Goal: Task Accomplishment & Management: Complete application form

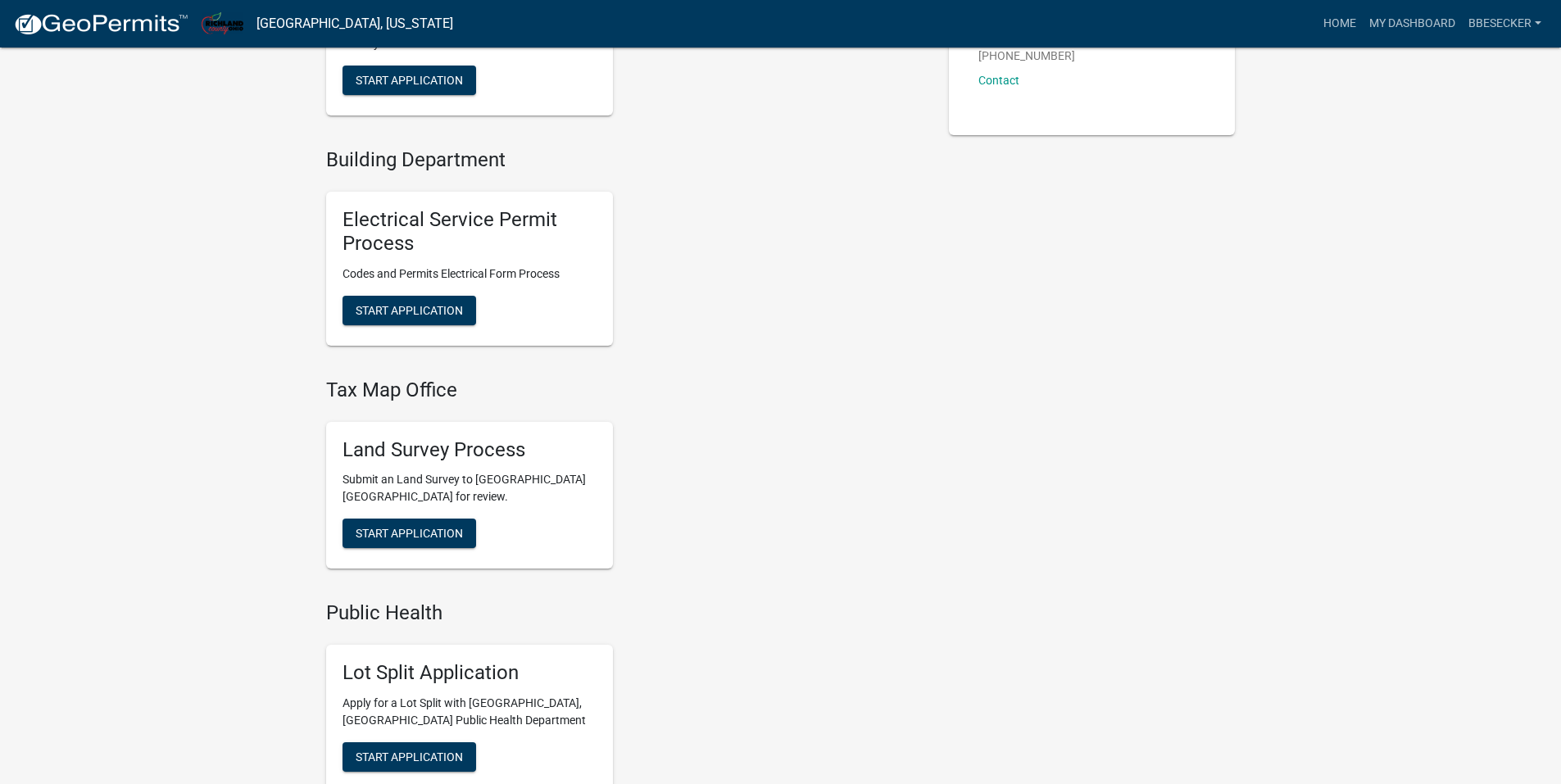
scroll to position [573, 0]
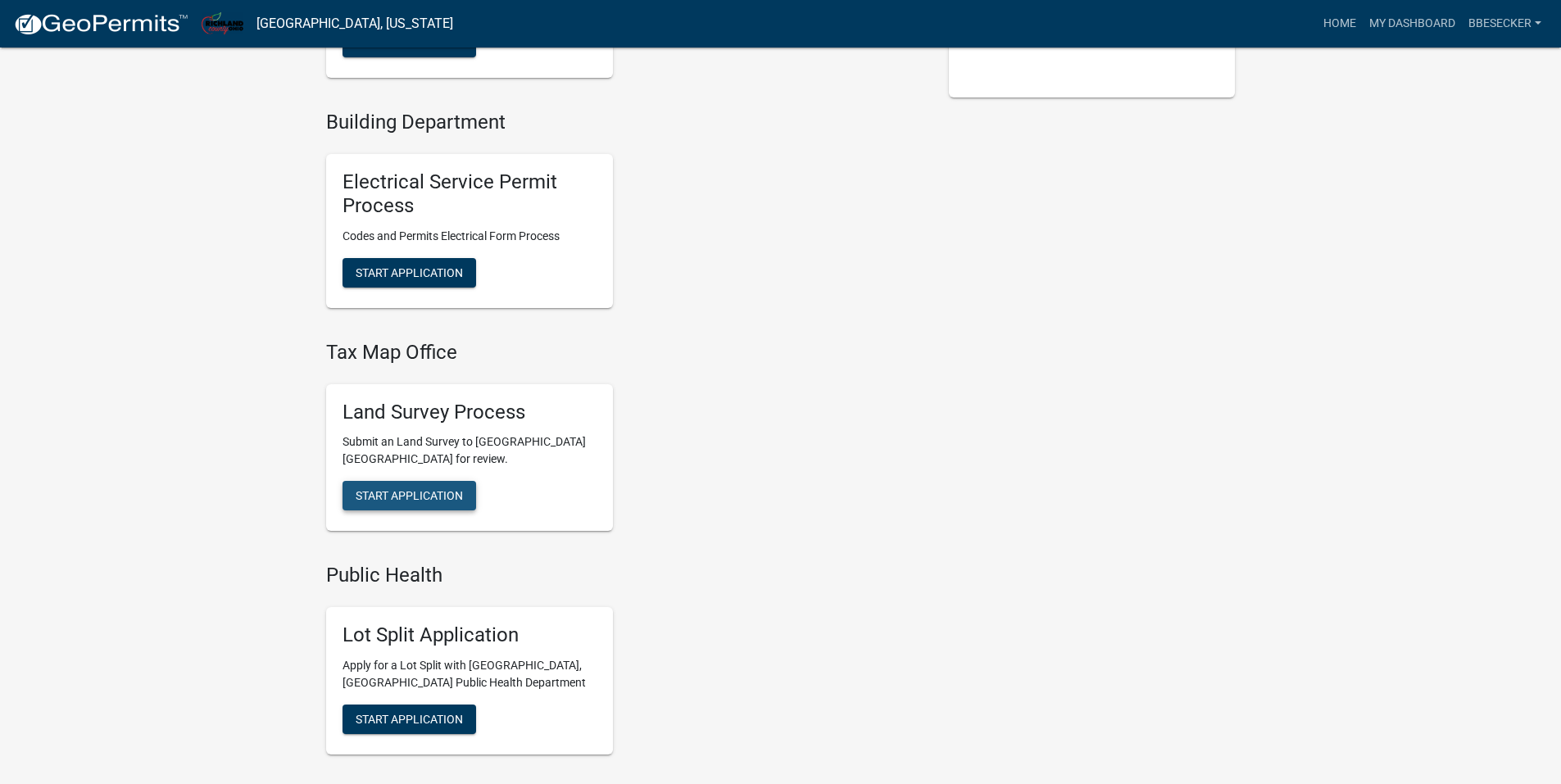
click at [433, 495] on span "Start Application" at bounding box center [409, 495] width 107 height 13
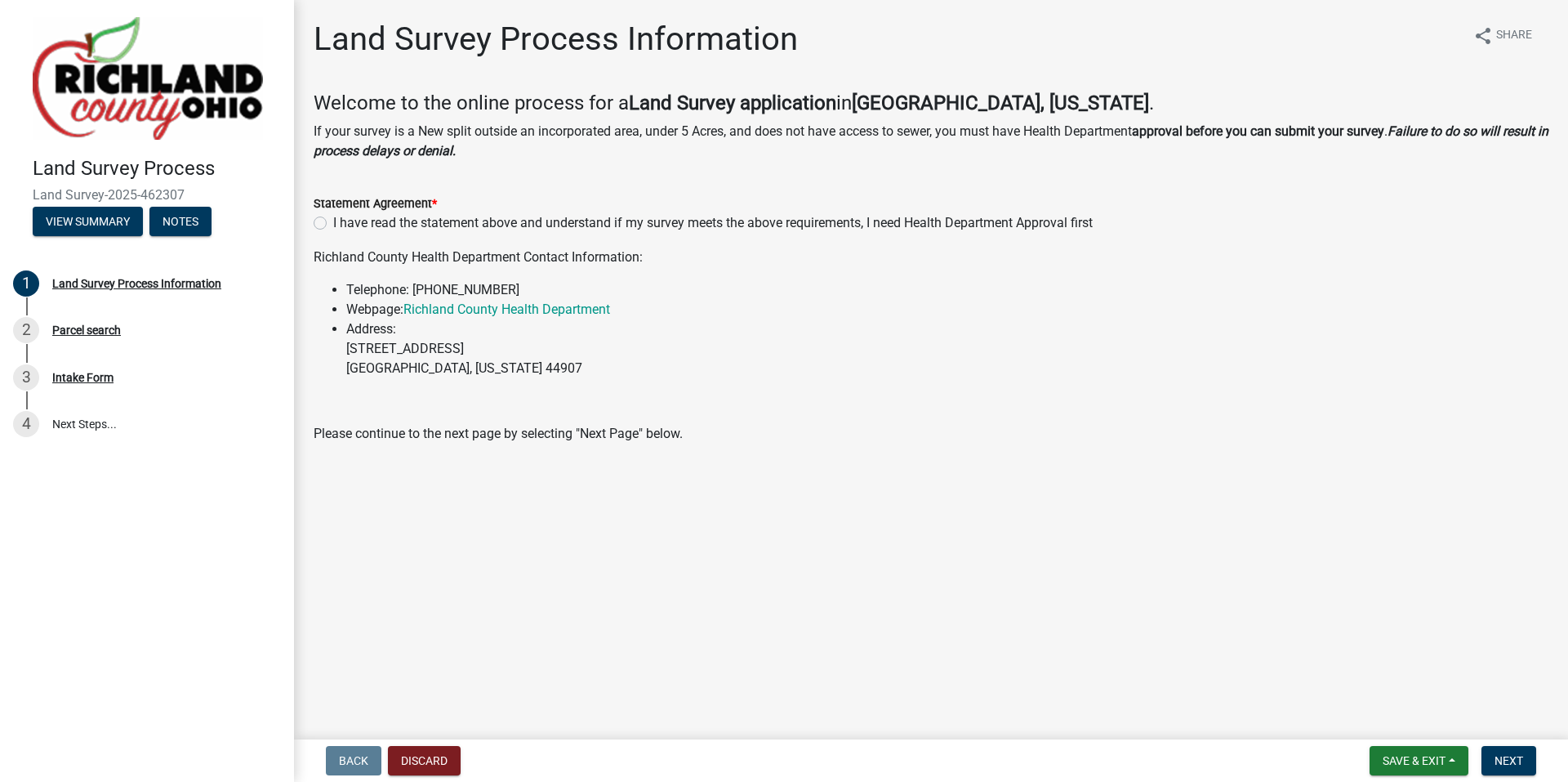
click at [333, 225] on label "I have read the statement above and understand if my survey meets the above req…" at bounding box center [713, 223] width 760 height 20
click at [333, 224] on input "I have read the statement above and understand if my survey meets the above req…" at bounding box center [339, 219] width 11 height 11
radio input "true"
click at [1518, 760] on span "Next" at bounding box center [1508, 760] width 28 height 13
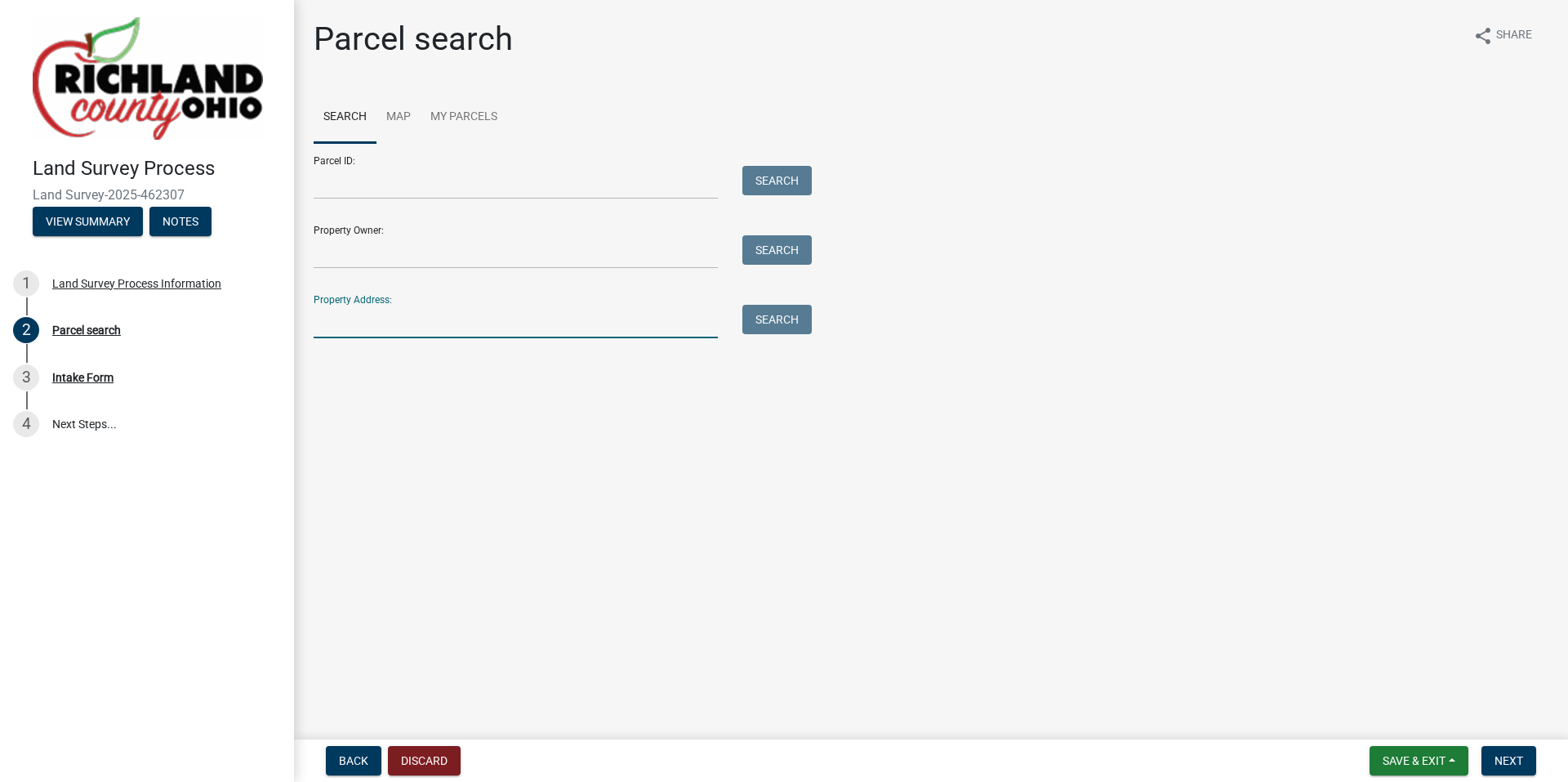
click at [461, 314] on input "Property Address:" at bounding box center [516, 321] width 405 height 34
type input "w [STREET_ADDRESS][US_STATE]"
click at [773, 319] on button "Search" at bounding box center [777, 319] width 69 height 29
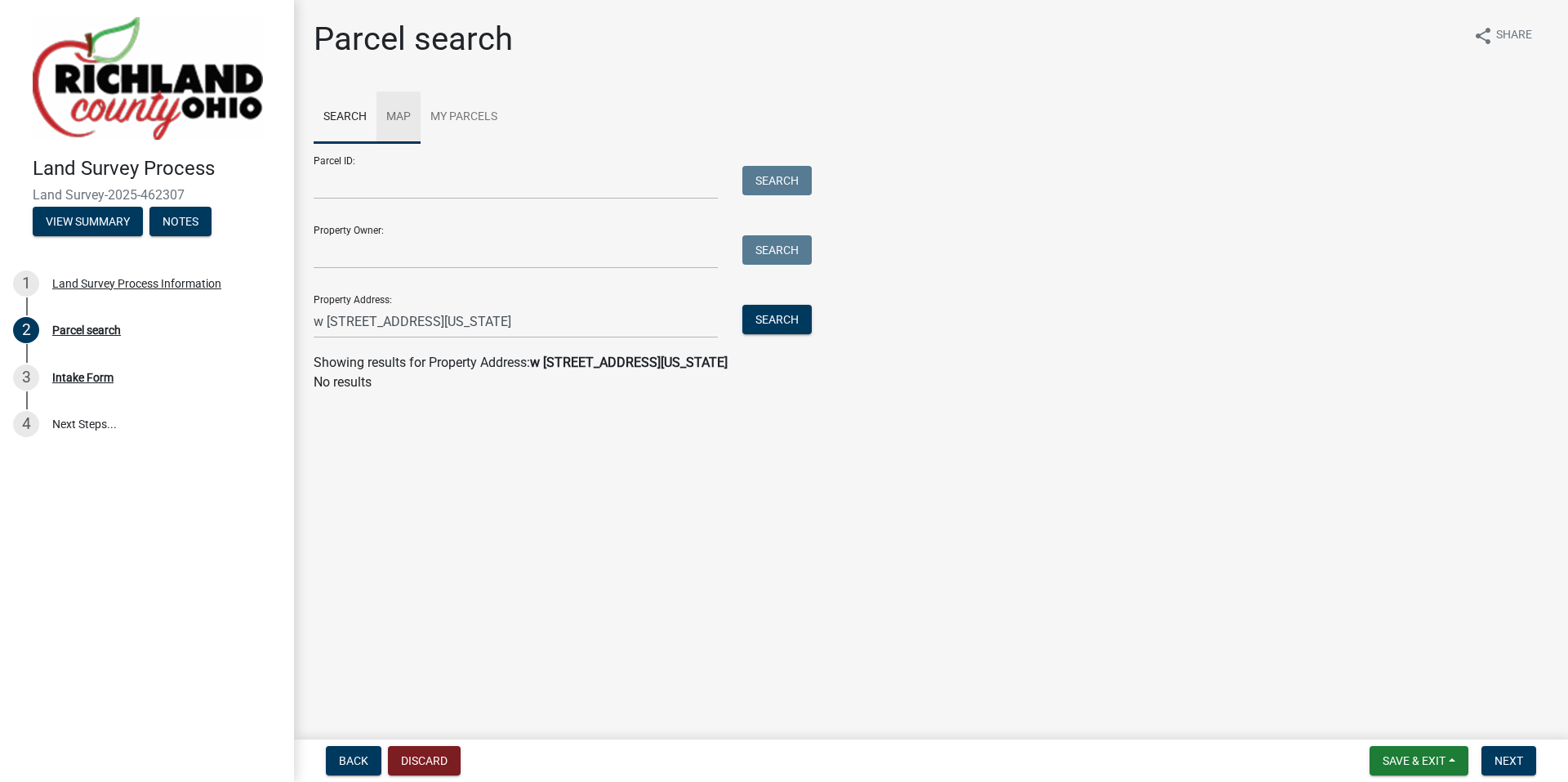
click at [404, 114] on link "Map" at bounding box center [398, 117] width 44 height 52
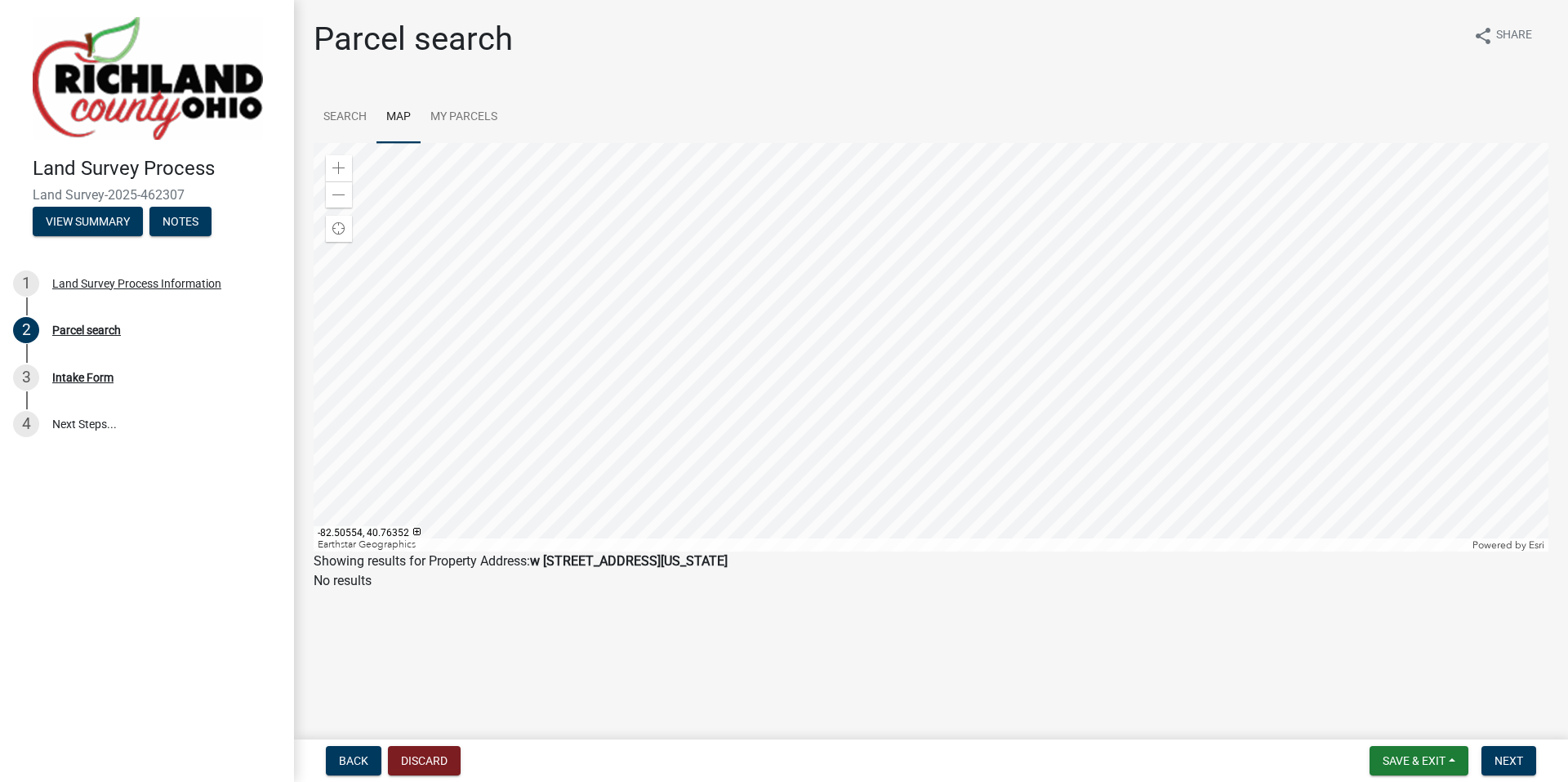
click at [920, 343] on div at bounding box center [930, 347] width 1235 height 408
click at [839, 364] on div at bounding box center [930, 347] width 1235 height 408
click at [1072, 219] on div at bounding box center [930, 347] width 1235 height 408
click at [953, 492] on div at bounding box center [930, 347] width 1235 height 408
click at [938, 498] on div at bounding box center [930, 347] width 1235 height 408
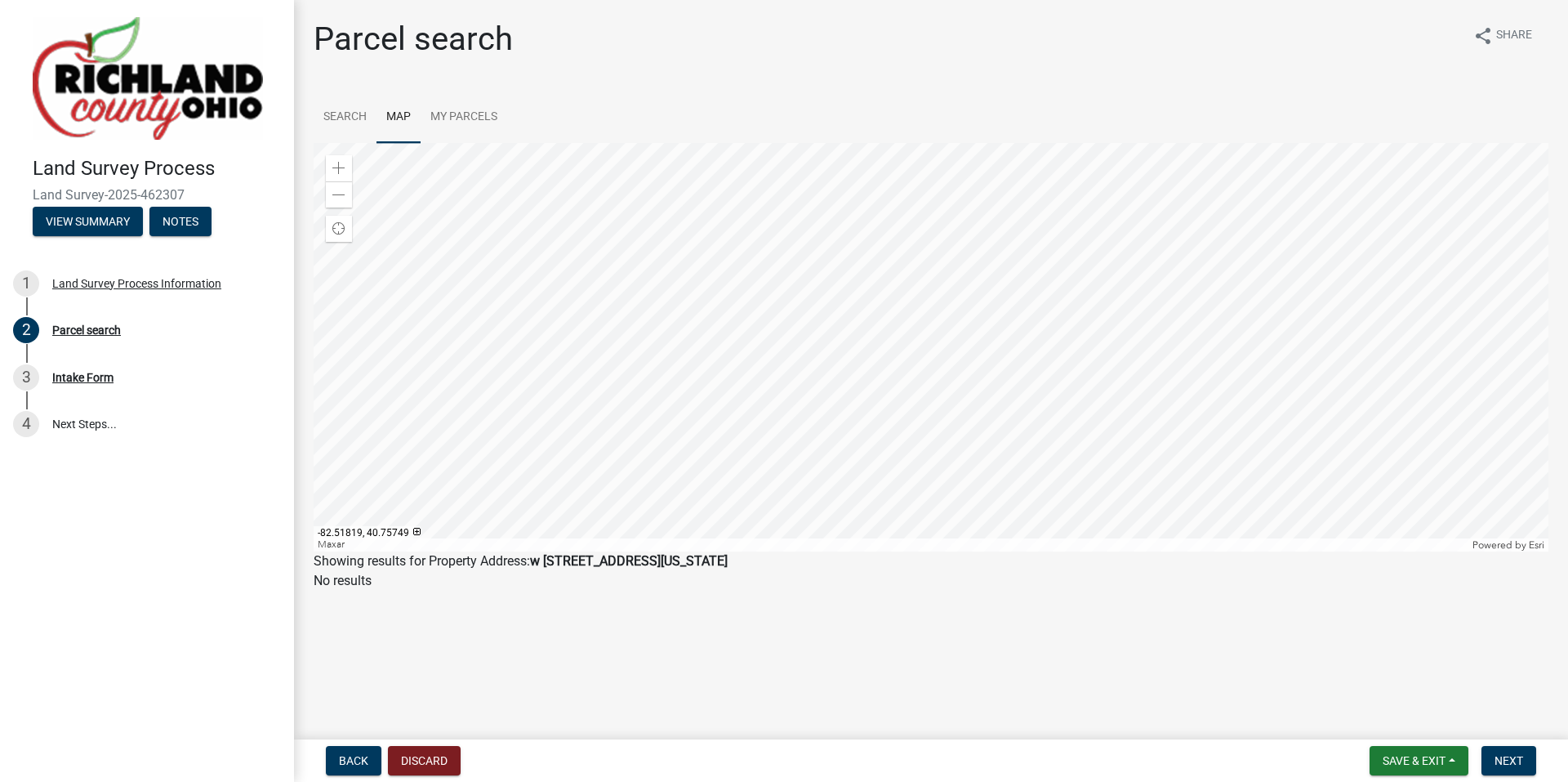
click at [927, 367] on div at bounding box center [930, 347] width 1235 height 408
click at [911, 323] on div at bounding box center [930, 347] width 1235 height 408
click at [856, 319] on div at bounding box center [930, 347] width 1235 height 408
click at [1052, 353] on div at bounding box center [930, 347] width 1235 height 408
click at [1053, 313] on div at bounding box center [930, 347] width 1235 height 408
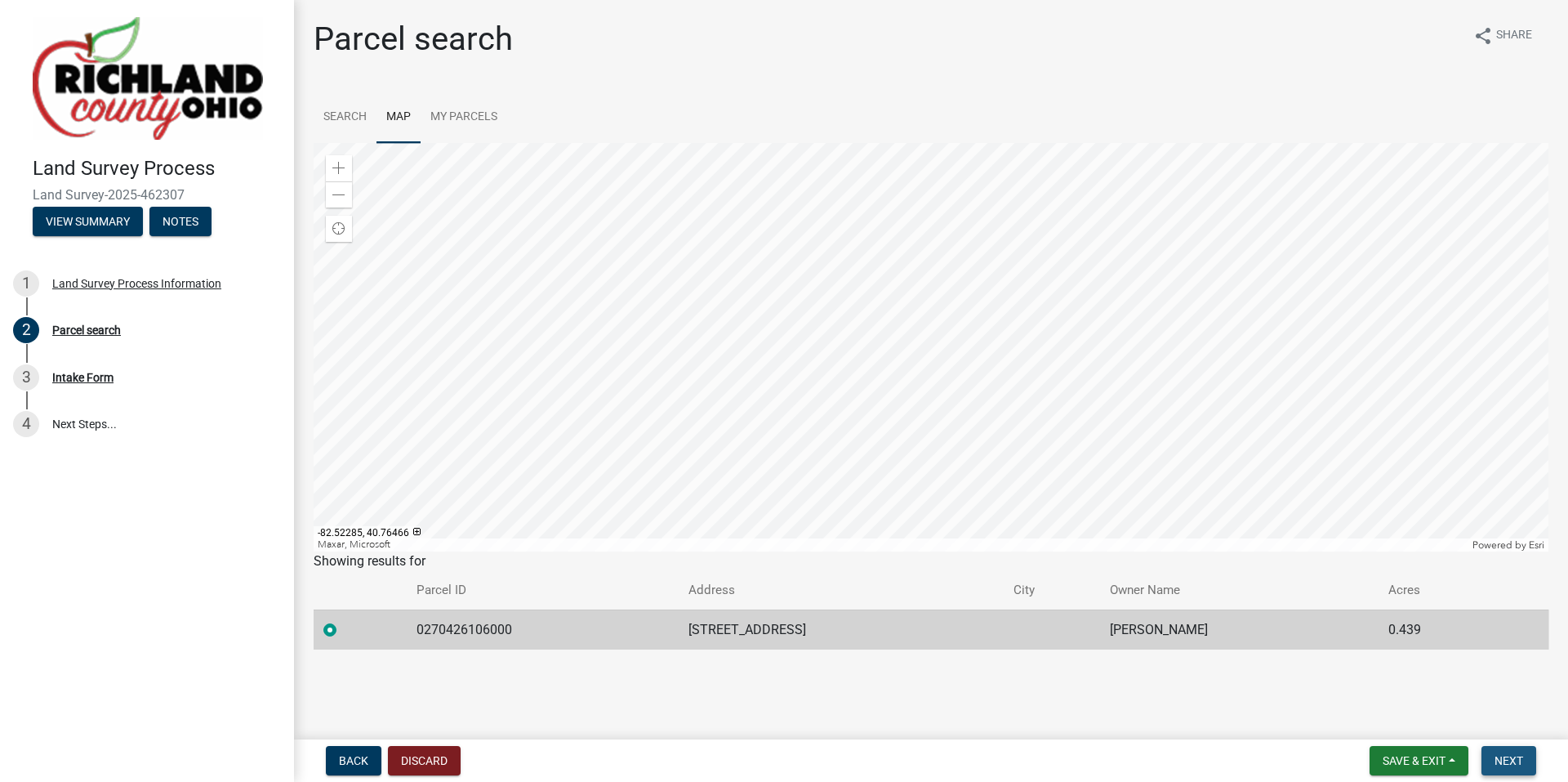
click at [1504, 762] on span "Next" at bounding box center [1508, 760] width 28 height 13
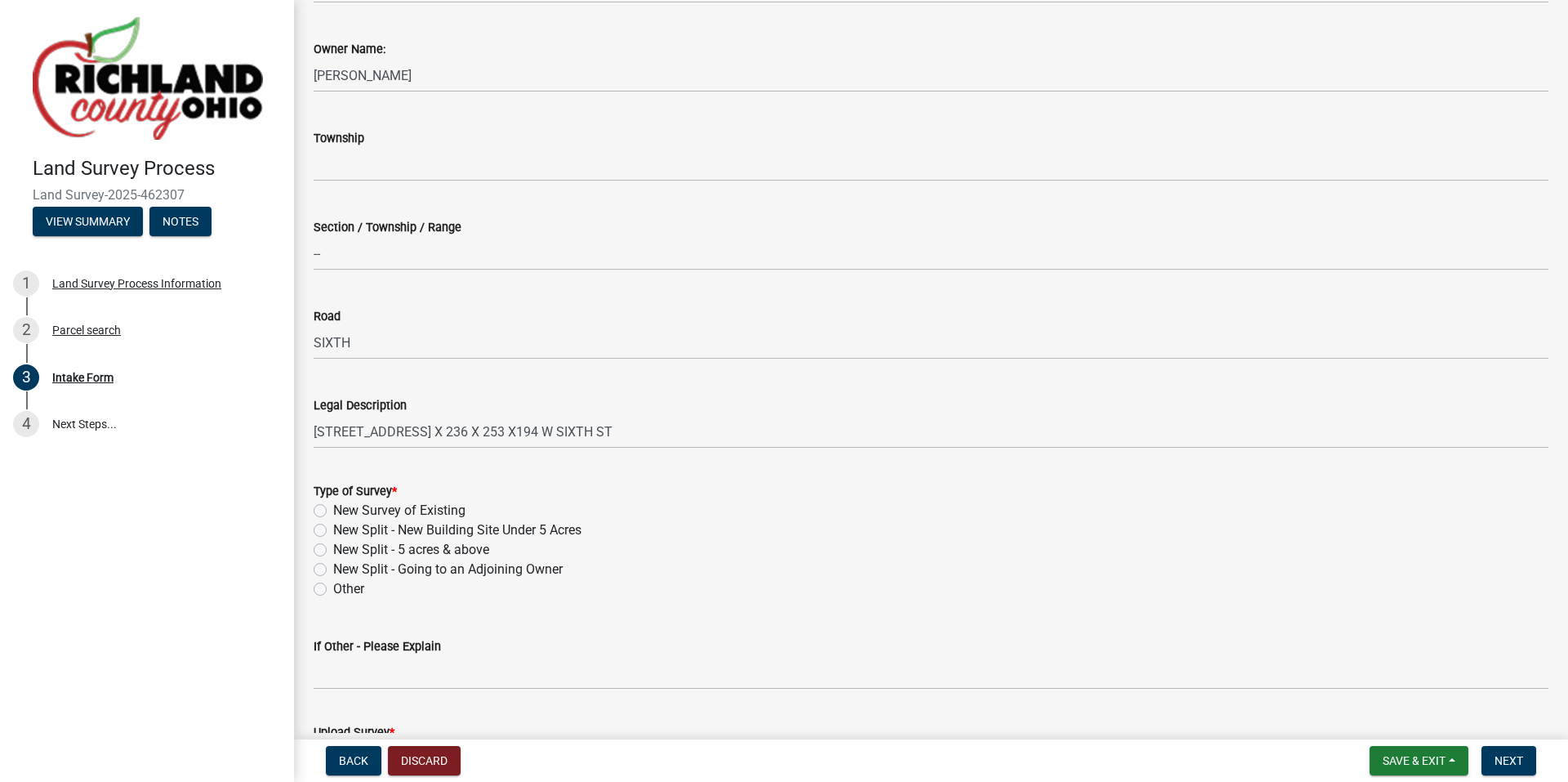
scroll to position [408, 0]
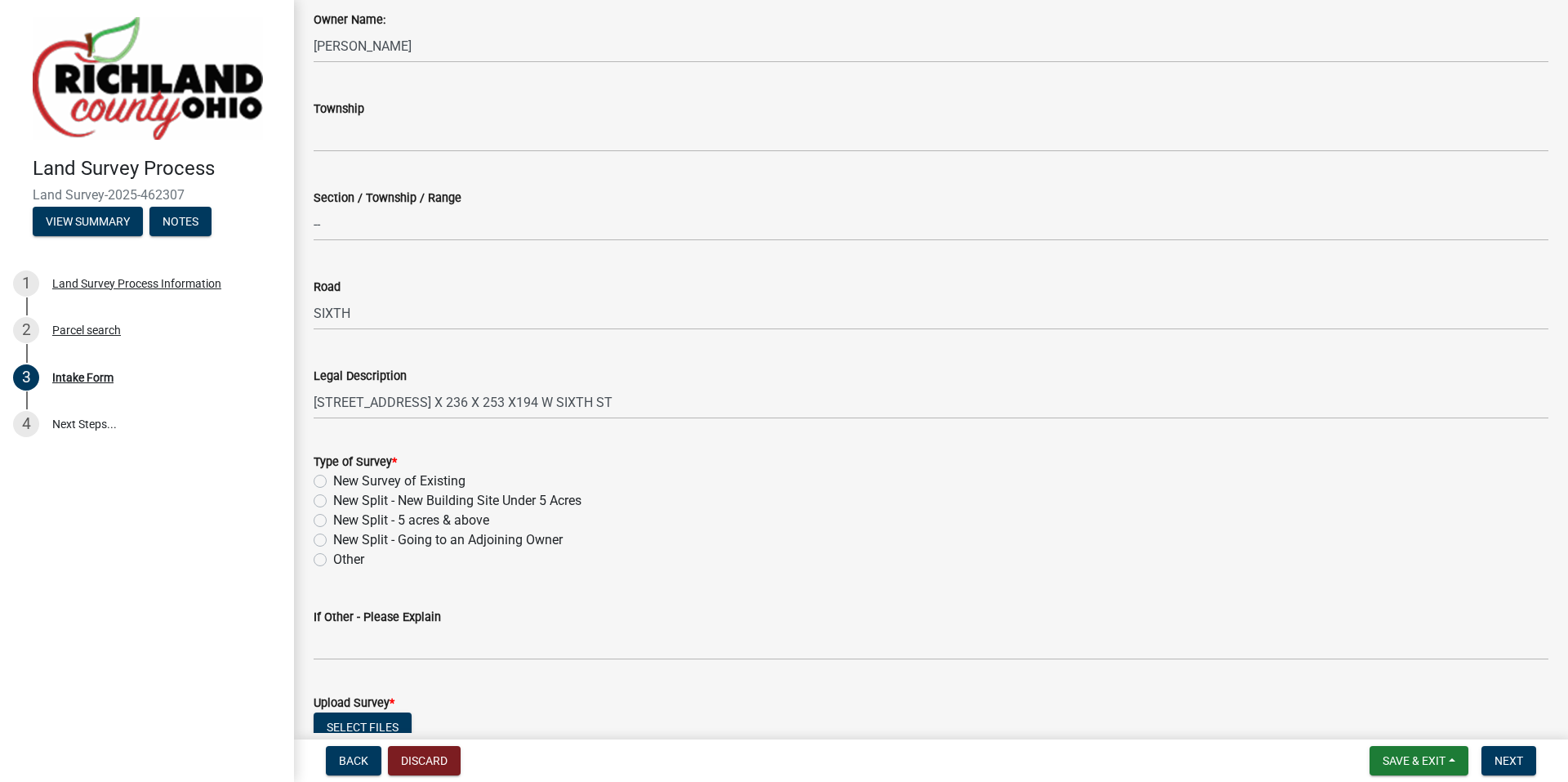
click at [333, 560] on label "Other" at bounding box center [349, 560] width 31 height 20
click at [333, 560] on input "Other" at bounding box center [339, 555] width 11 height 11
radio input "true"
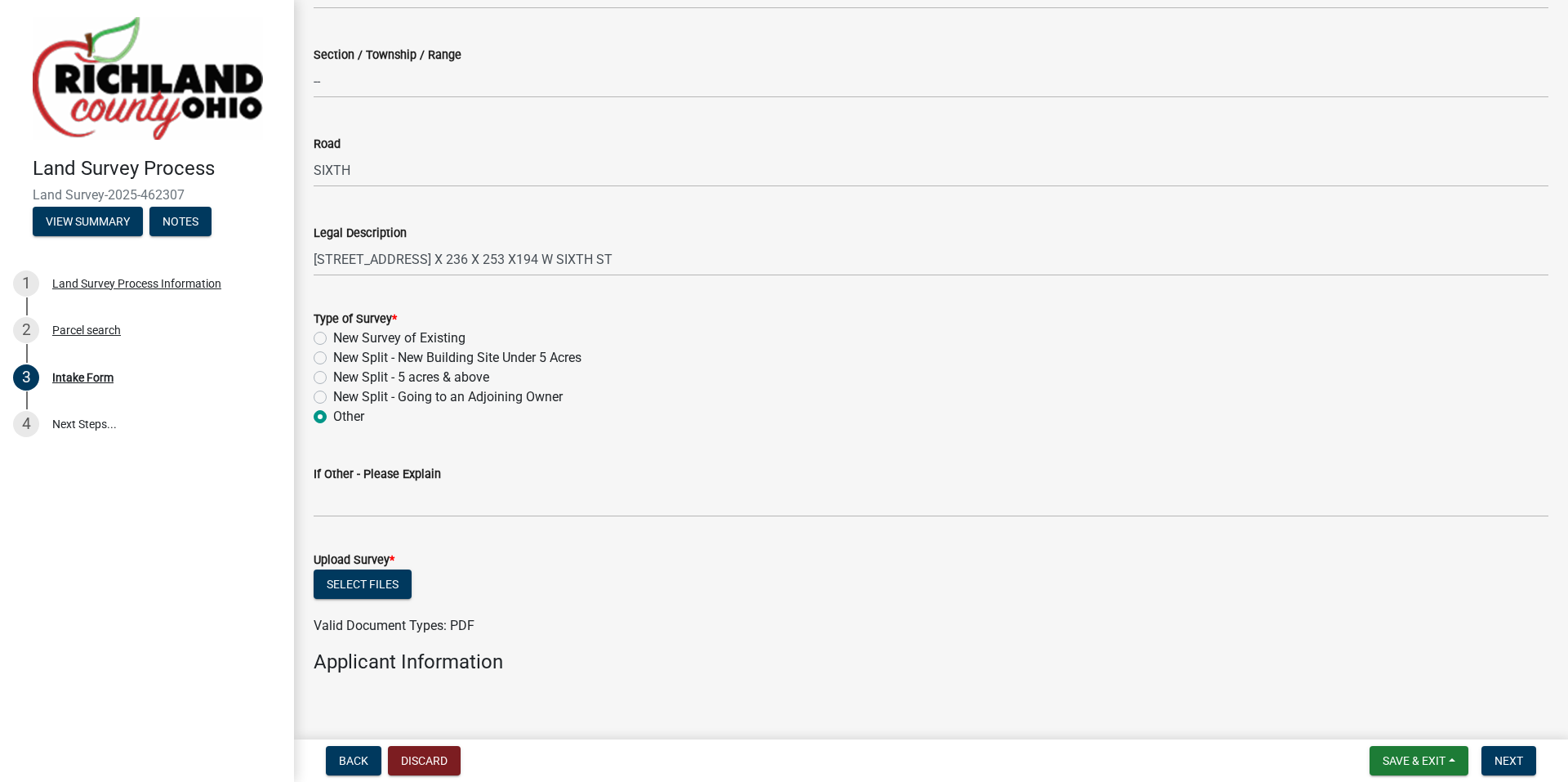
scroll to position [571, 0]
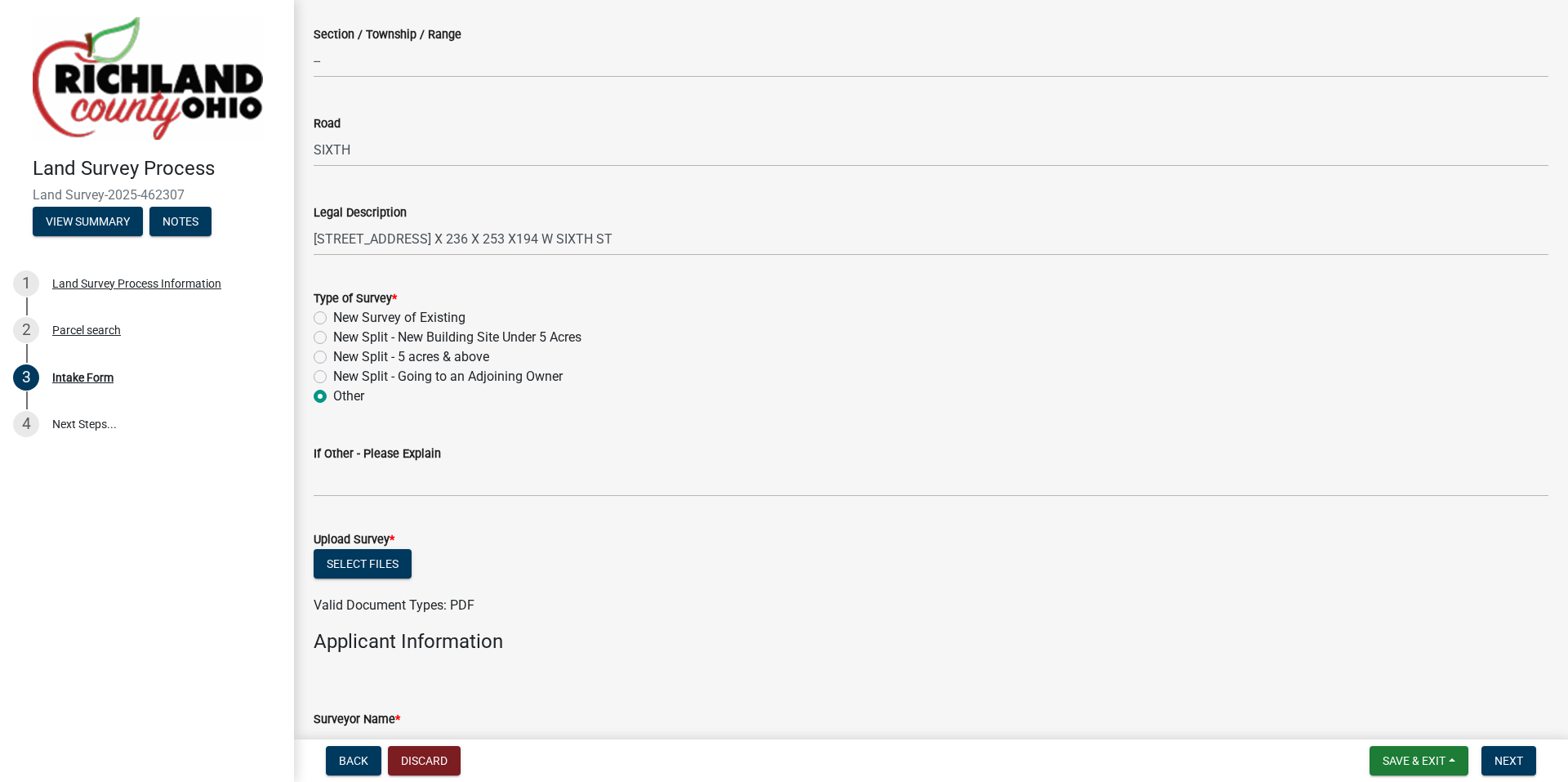
click at [375, 455] on label "If Other - Please Explain" at bounding box center [377, 454] width 128 height 12
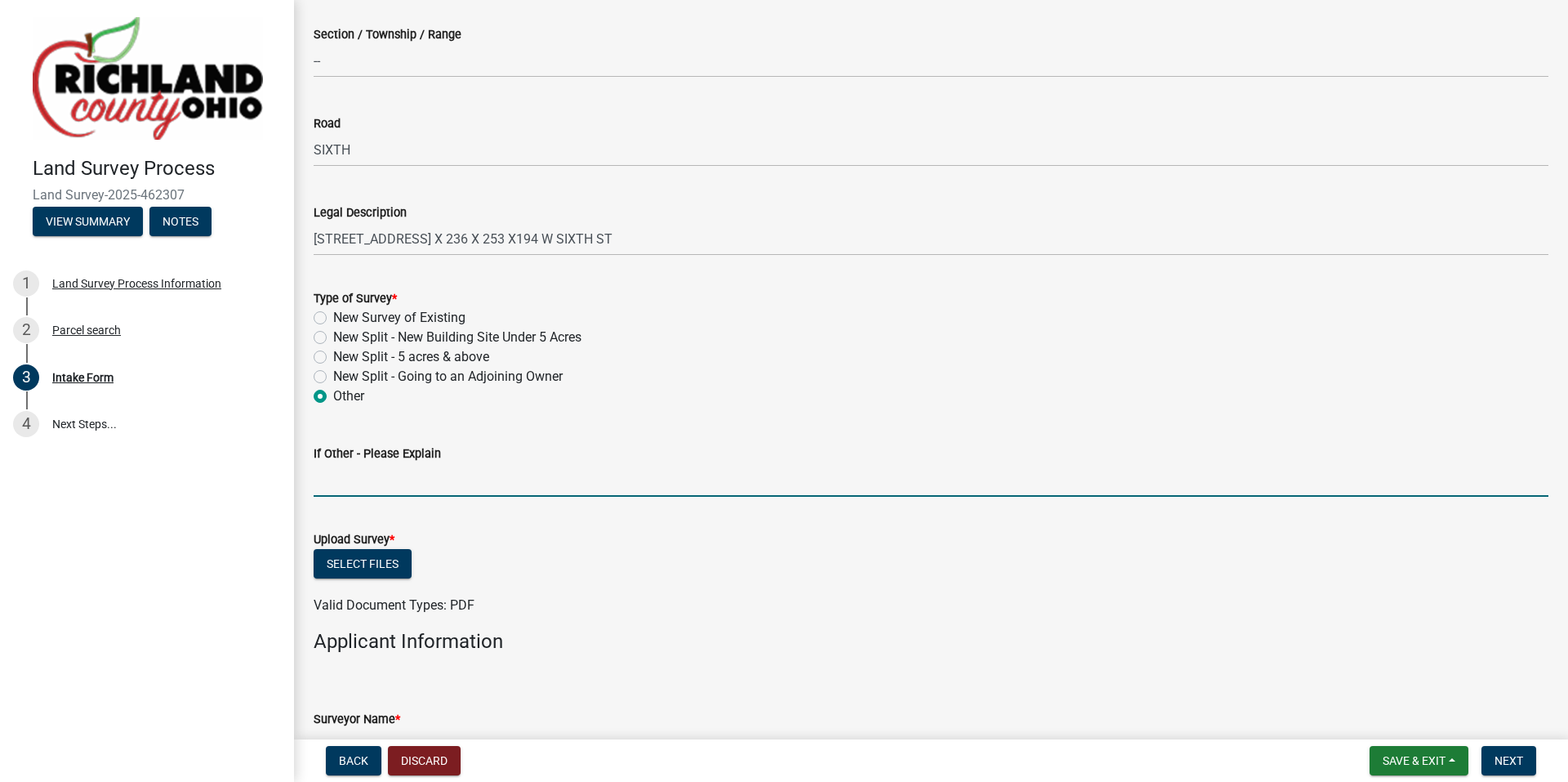
click at [375, 463] on input "If Other - Please Explain" at bounding box center [930, 479] width 1235 height 34
click at [340, 480] on input "If Other - Please Explain" at bounding box center [930, 479] width 1235 height 34
type input "Centerline Plat for [STREET_ADDRESS]"
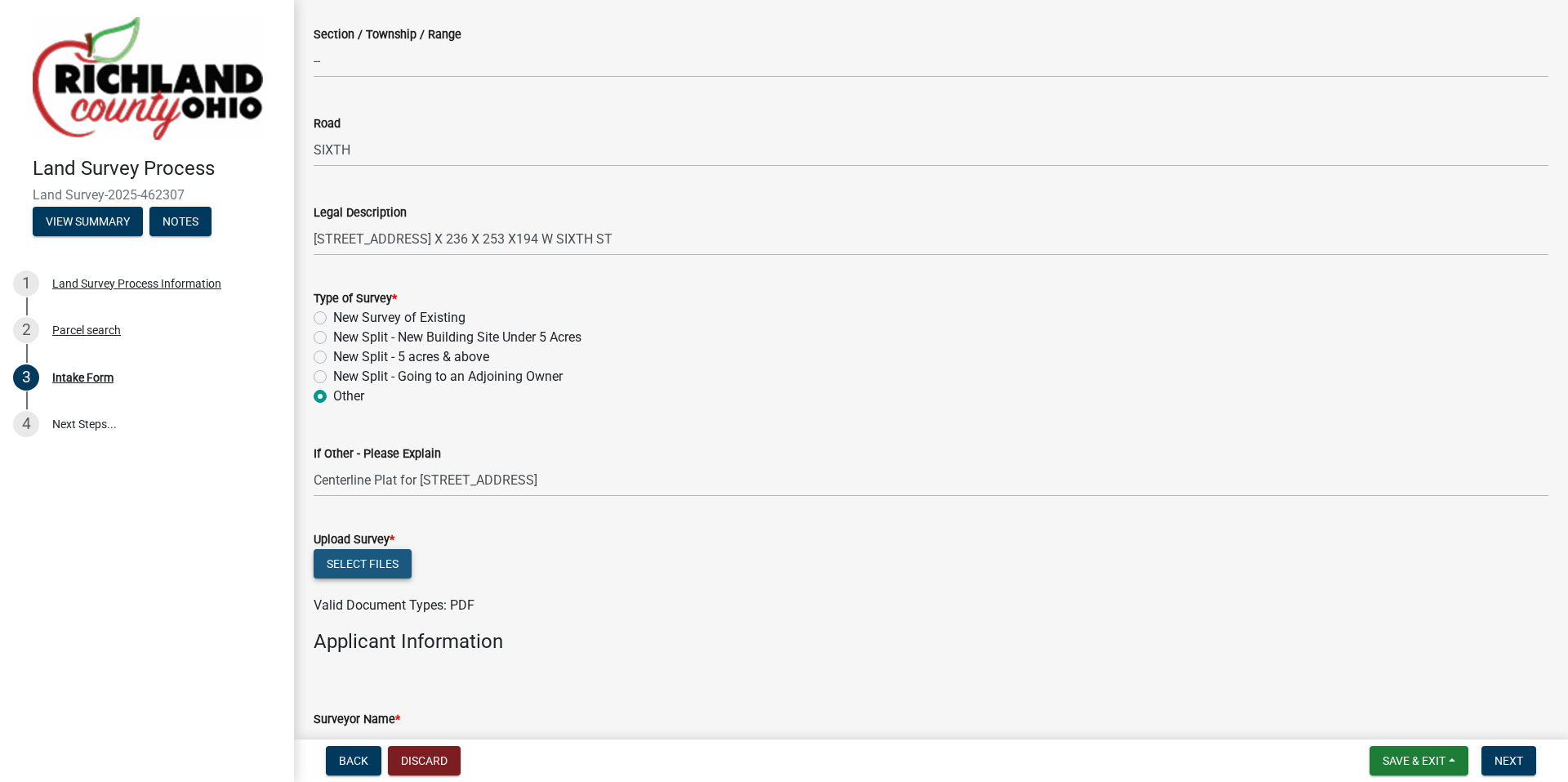
click at [366, 566] on button "Select files" at bounding box center [363, 563] width 98 height 29
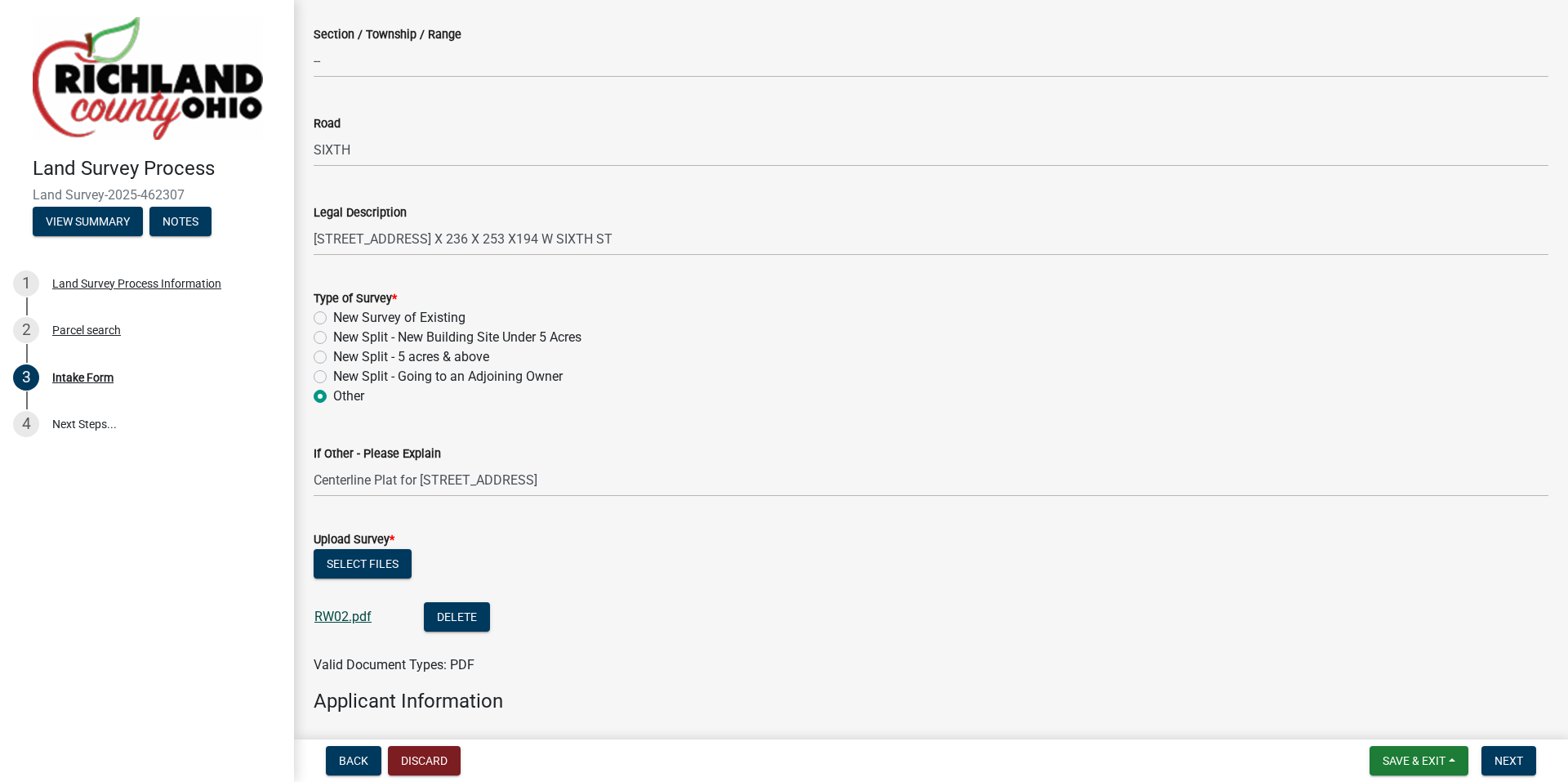
click at [358, 618] on link "RW02.pdf" at bounding box center [343, 616] width 57 height 15
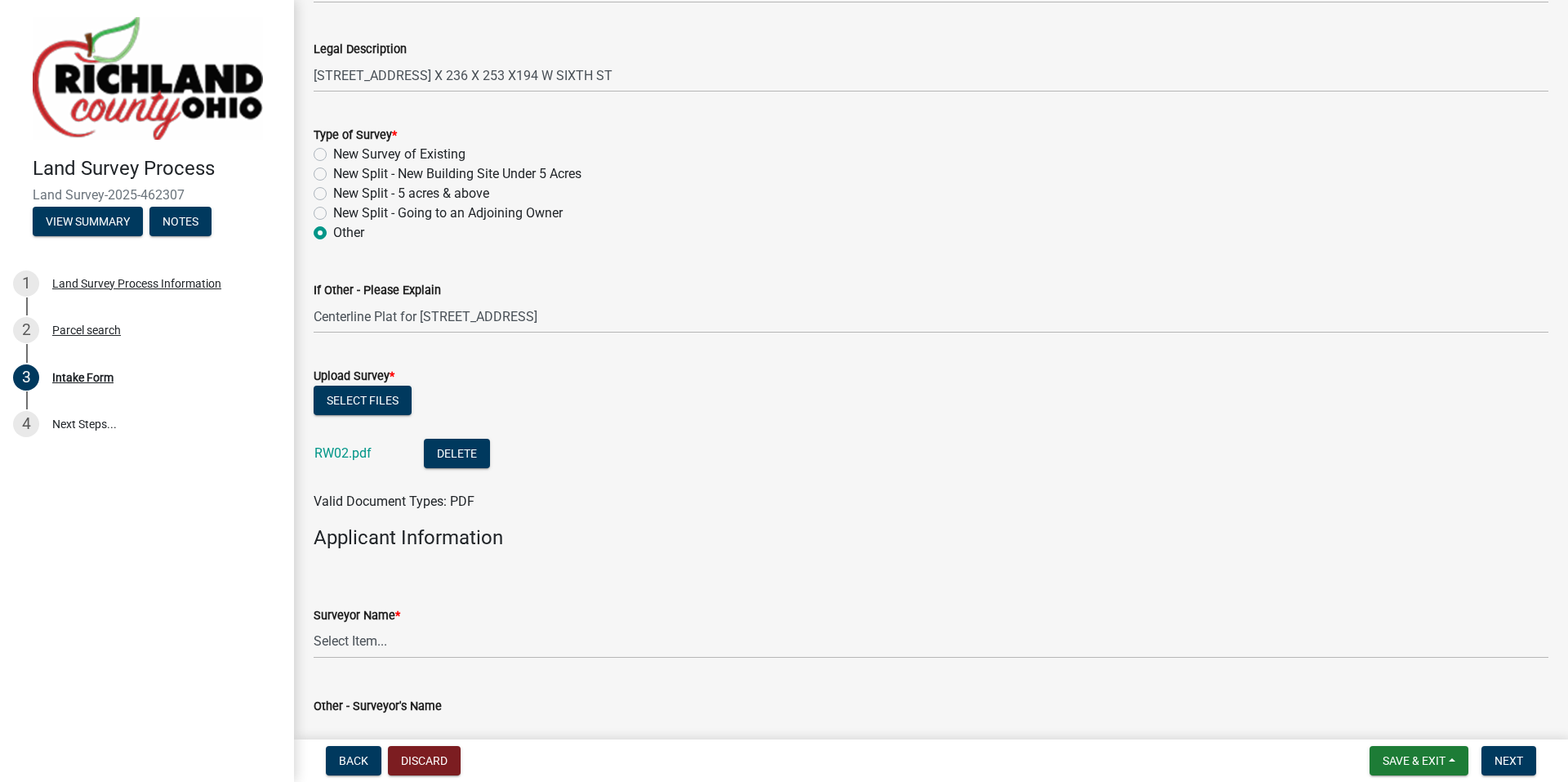
scroll to position [817, 0]
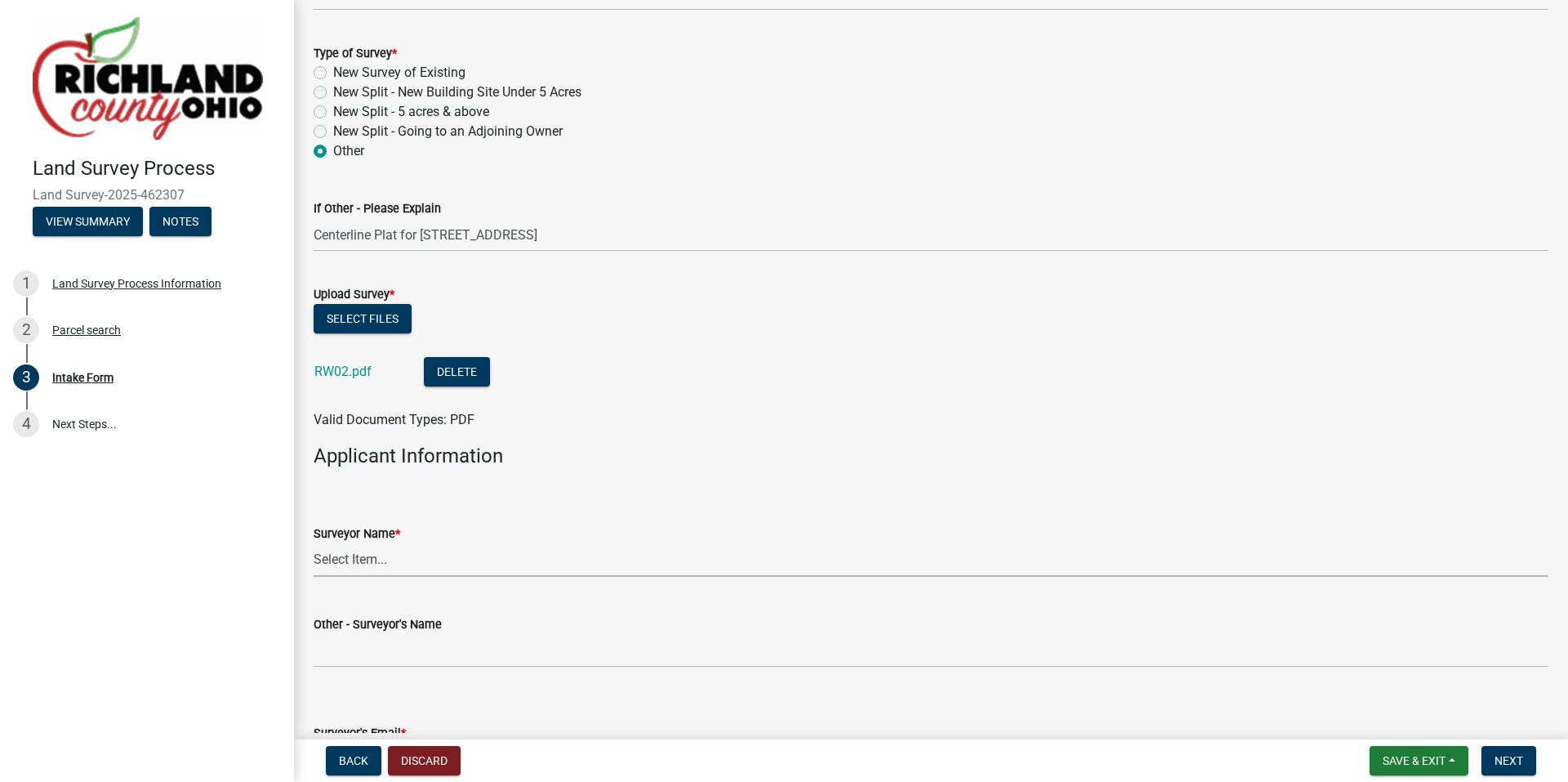
click at [365, 561] on select "Select Item... [PERSON_NAME], [PERSON_NAME], [PERSON_NAME], [PERSON_NAME], [PER…" at bounding box center [930, 560] width 1235 height 34
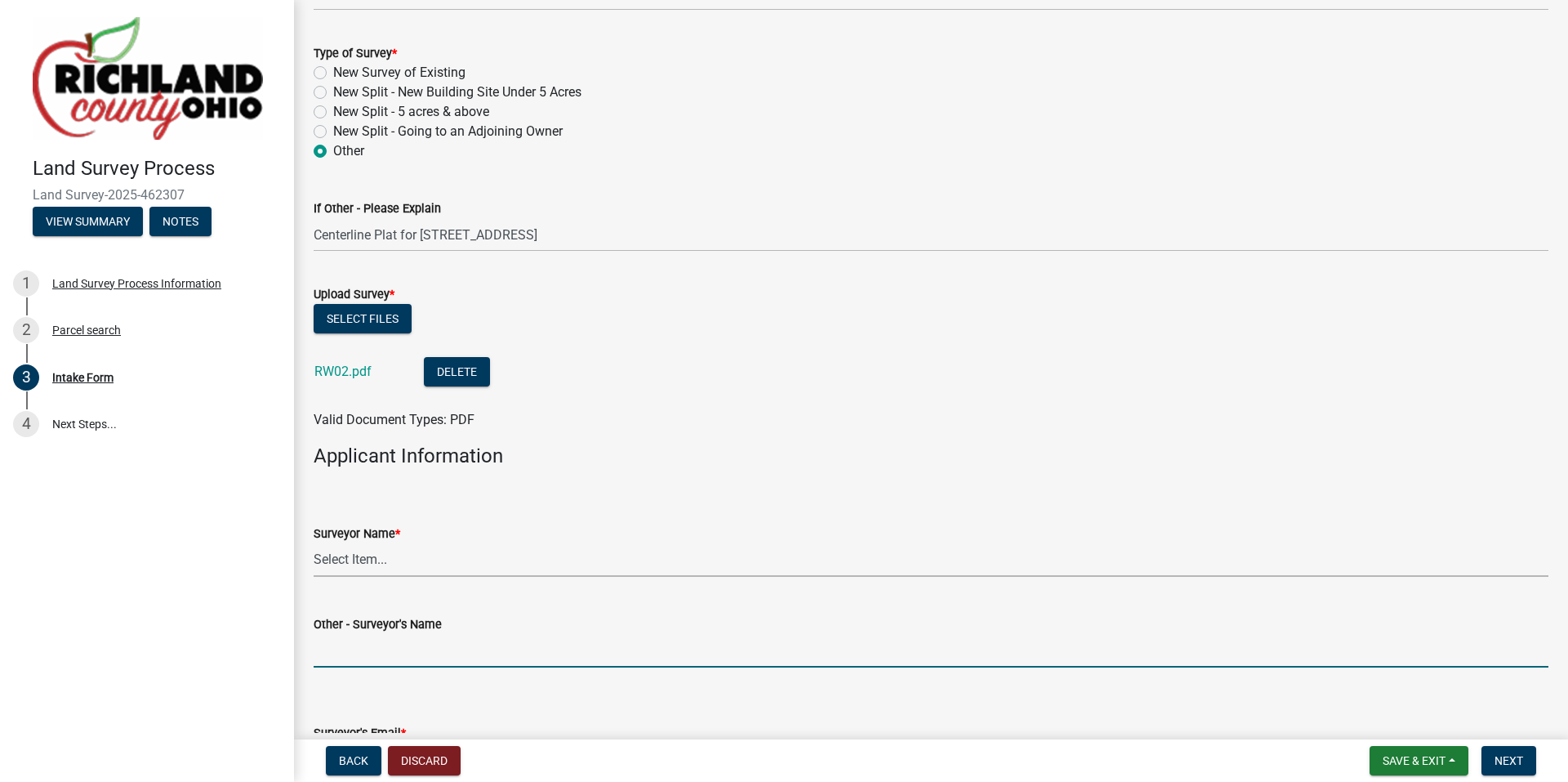
click at [359, 637] on div "Other - Surveyor's Name" at bounding box center [930, 629] width 1235 height 76
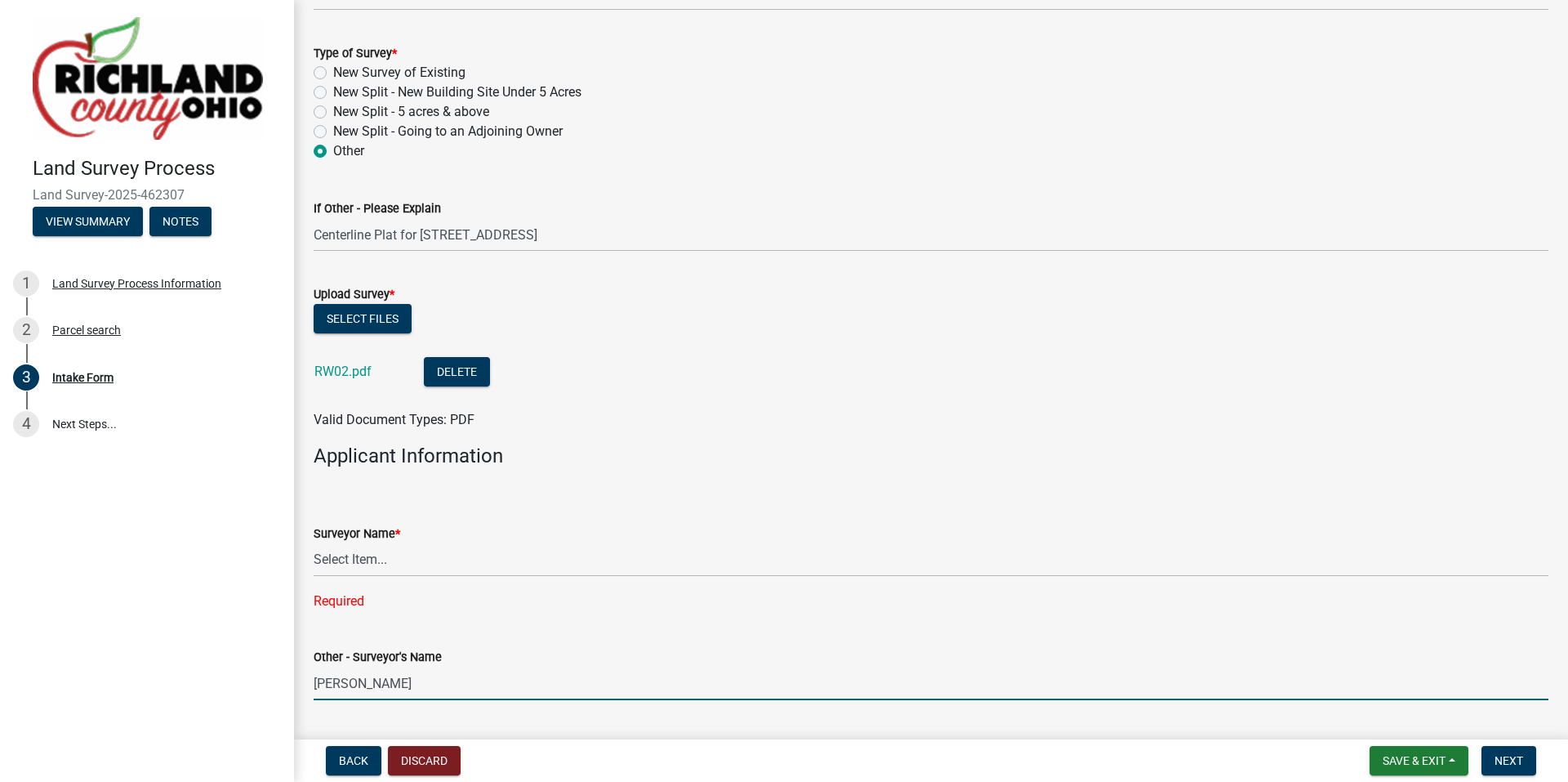
type input "[PERSON_NAME]"
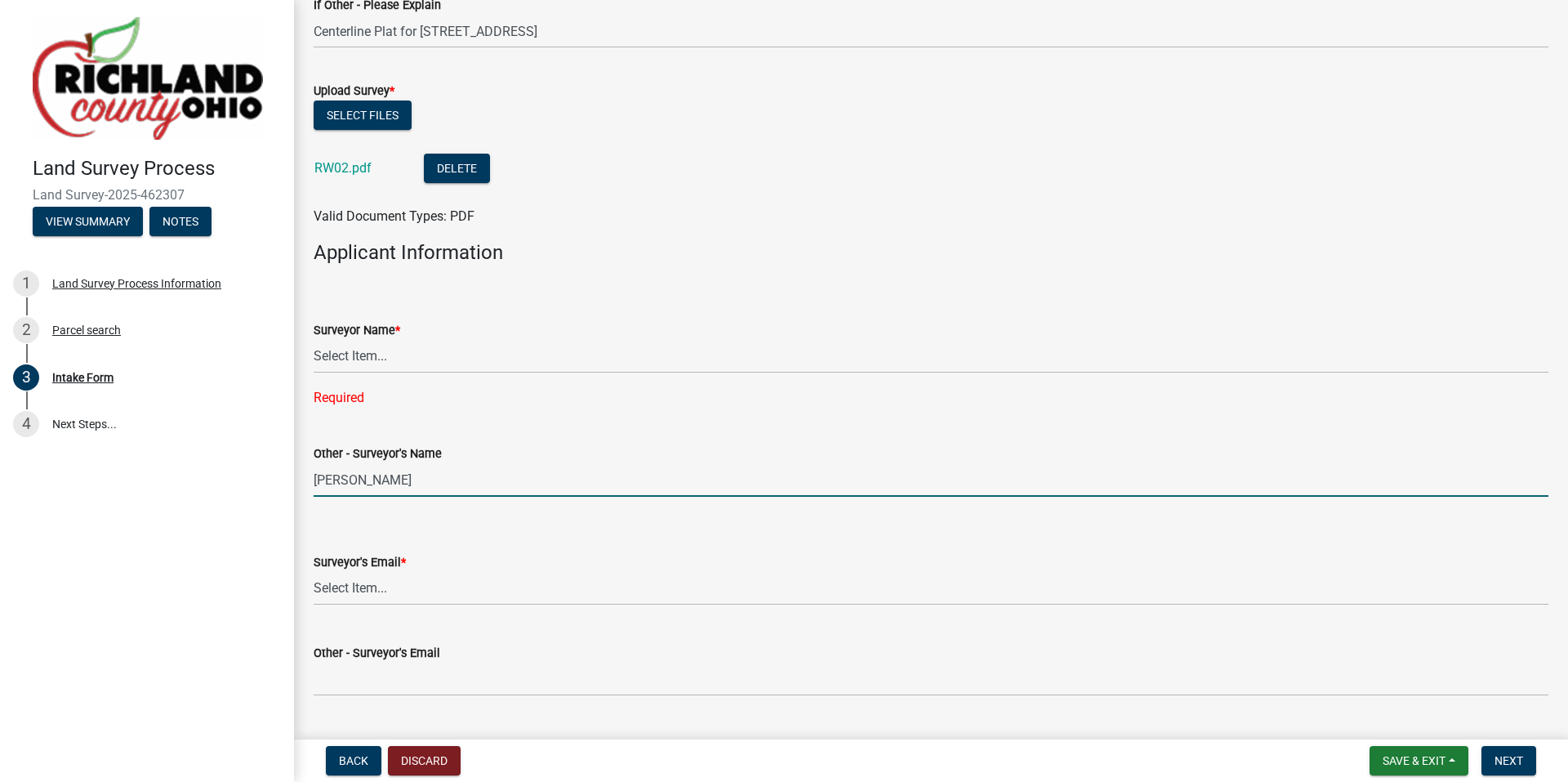
scroll to position [1062, 0]
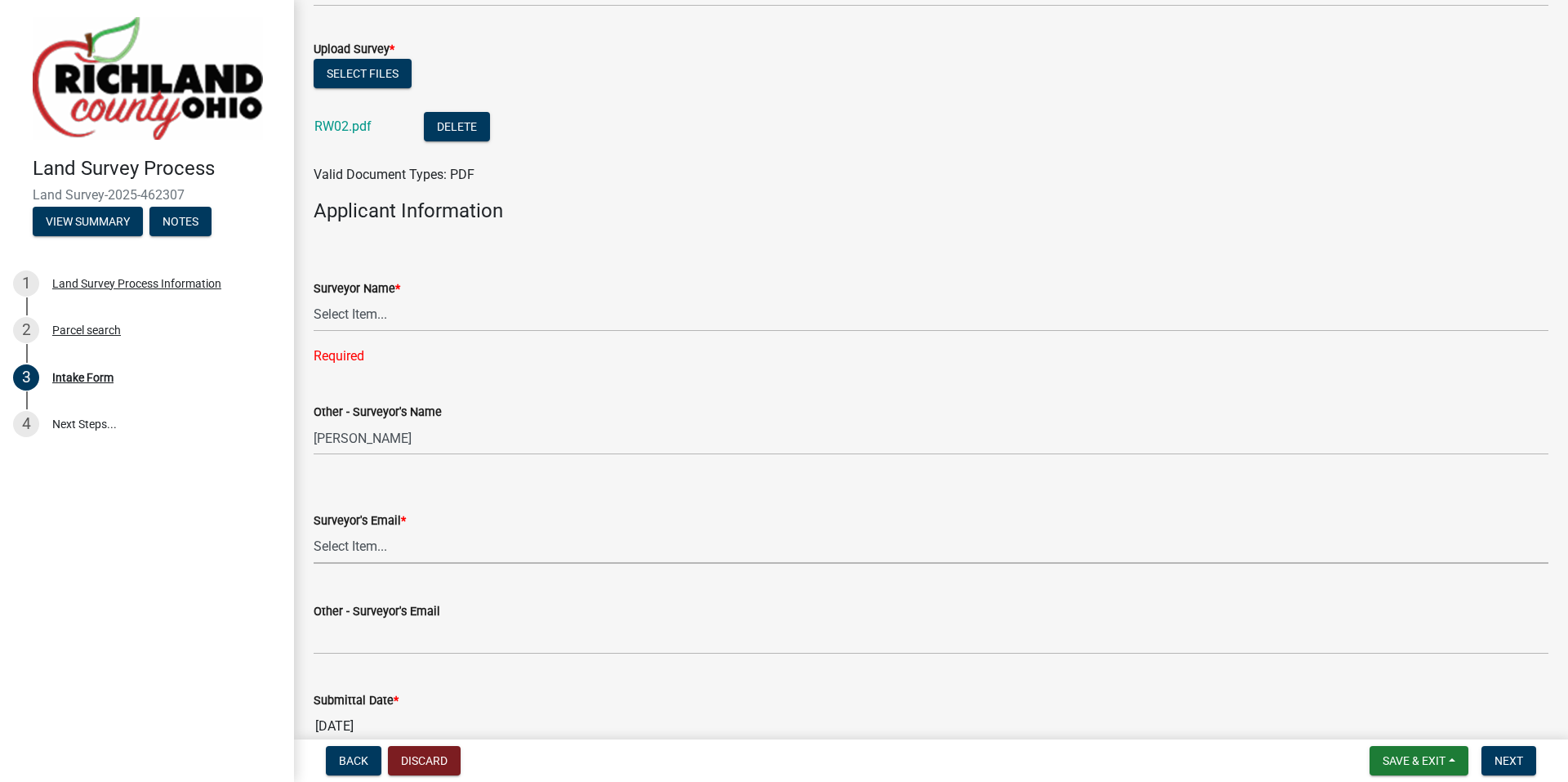
click at [413, 545] on select "Select Item... [EMAIL_ADDRESS][DOMAIN_NAME] [EMAIL_ADDRESS][DOMAIN_NAME] [EMAIL…" at bounding box center [930, 547] width 1235 height 34
click at [381, 550] on select "Select Item... [EMAIL_ADDRESS][DOMAIN_NAME] [EMAIL_ADDRESS][DOMAIN_NAME] [EMAIL…" at bounding box center [930, 547] width 1235 height 34
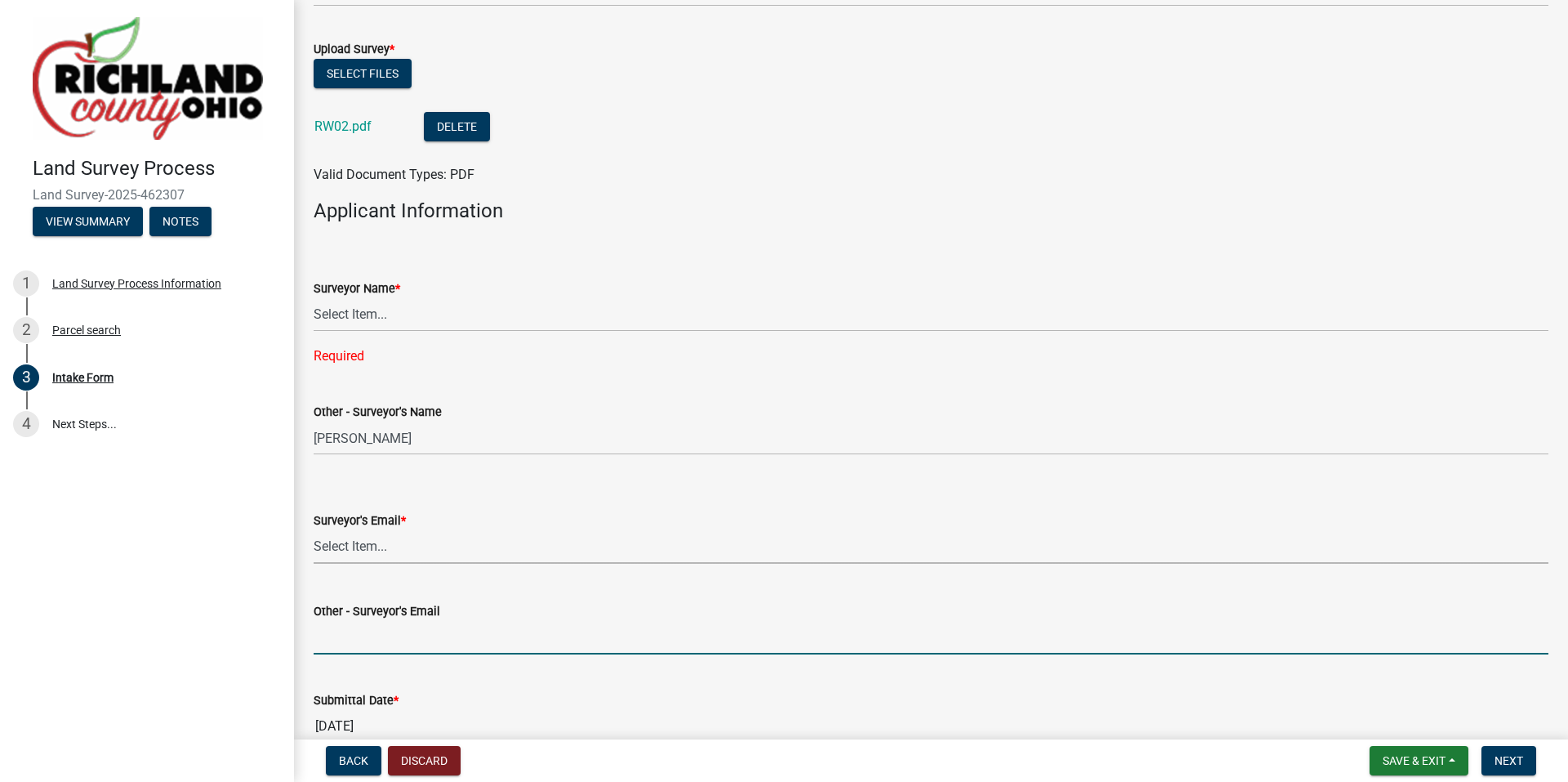
click at [395, 634] on form "Other - Surveyor's Email" at bounding box center [930, 628] width 1235 height 53
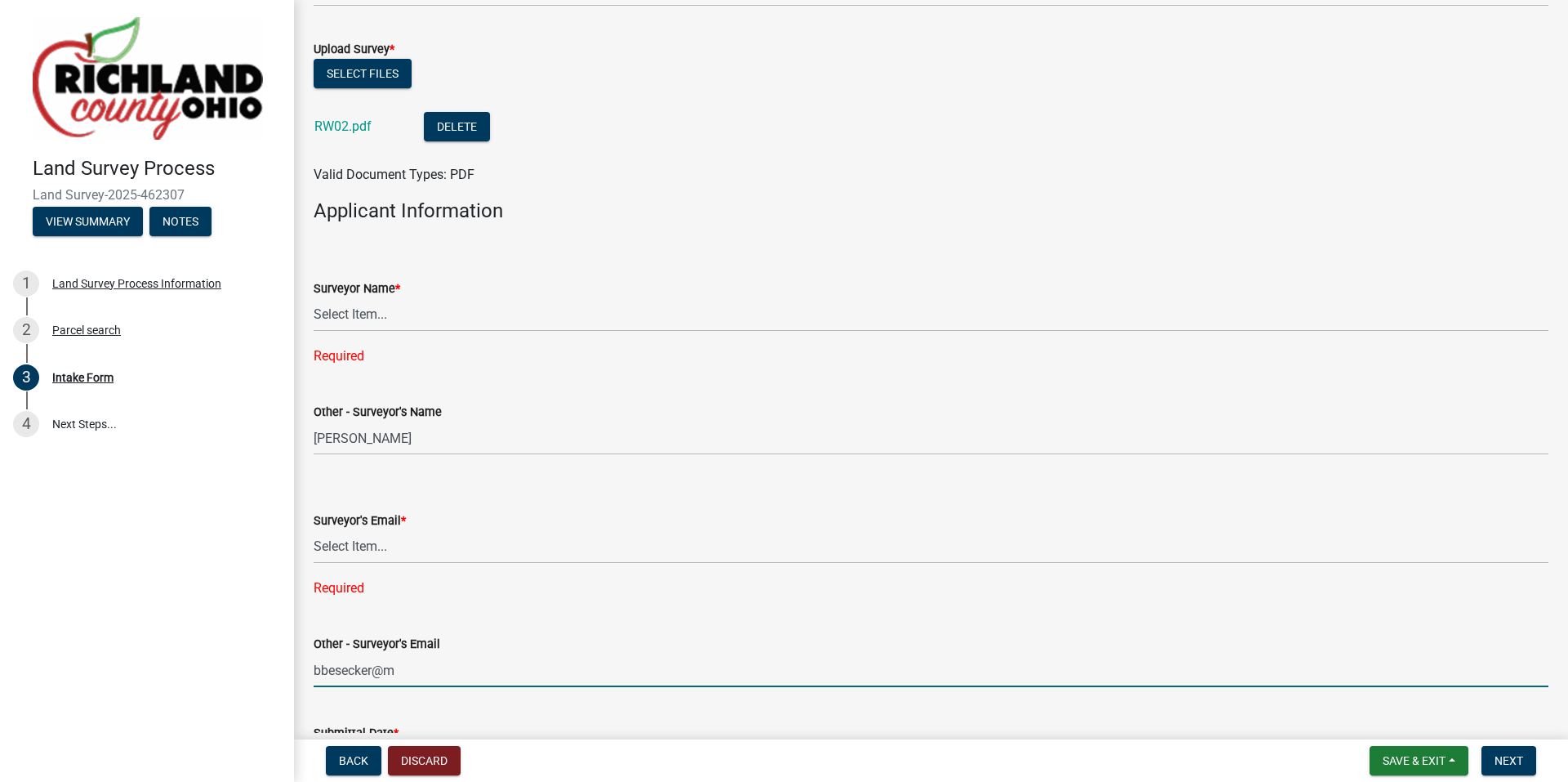
type input "[EMAIL_ADDRESS][DOMAIN_NAME]"
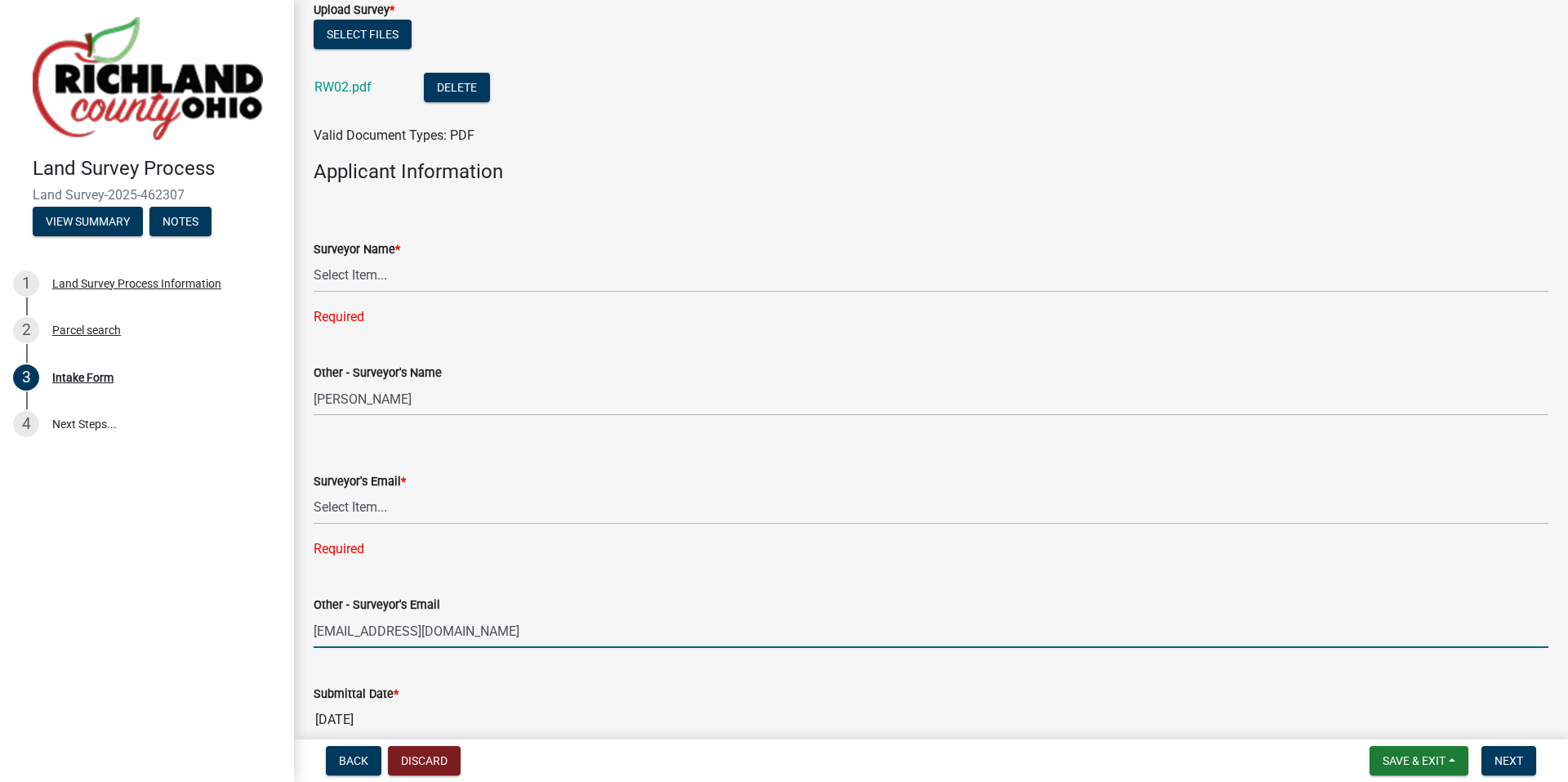
scroll to position [1181, 0]
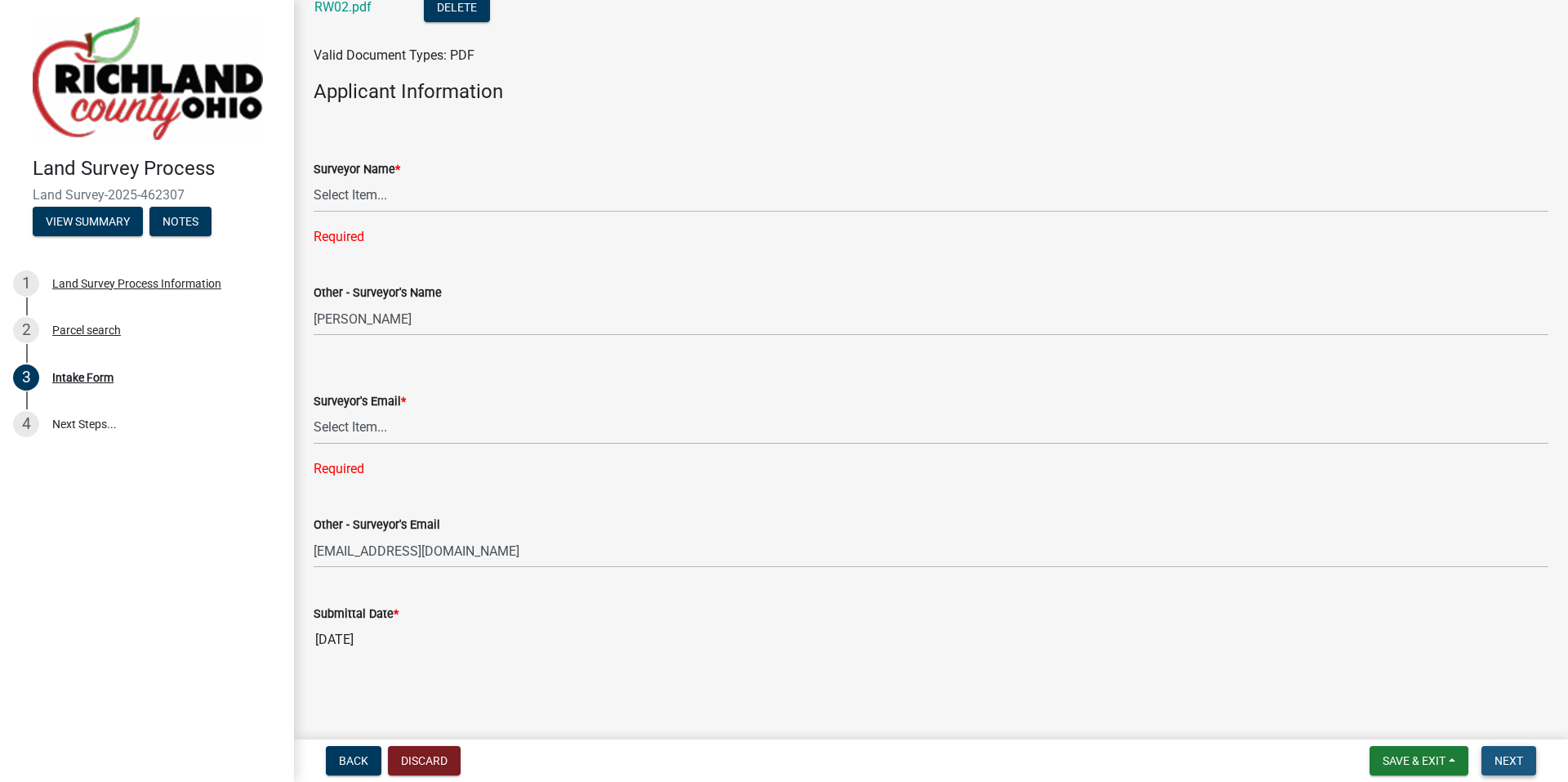
click at [1517, 759] on span "Next" at bounding box center [1508, 760] width 28 height 13
click at [1418, 761] on span "Save & Exit" at bounding box center [1413, 760] width 63 height 13
click at [1377, 678] on button "Save" at bounding box center [1402, 678] width 130 height 39
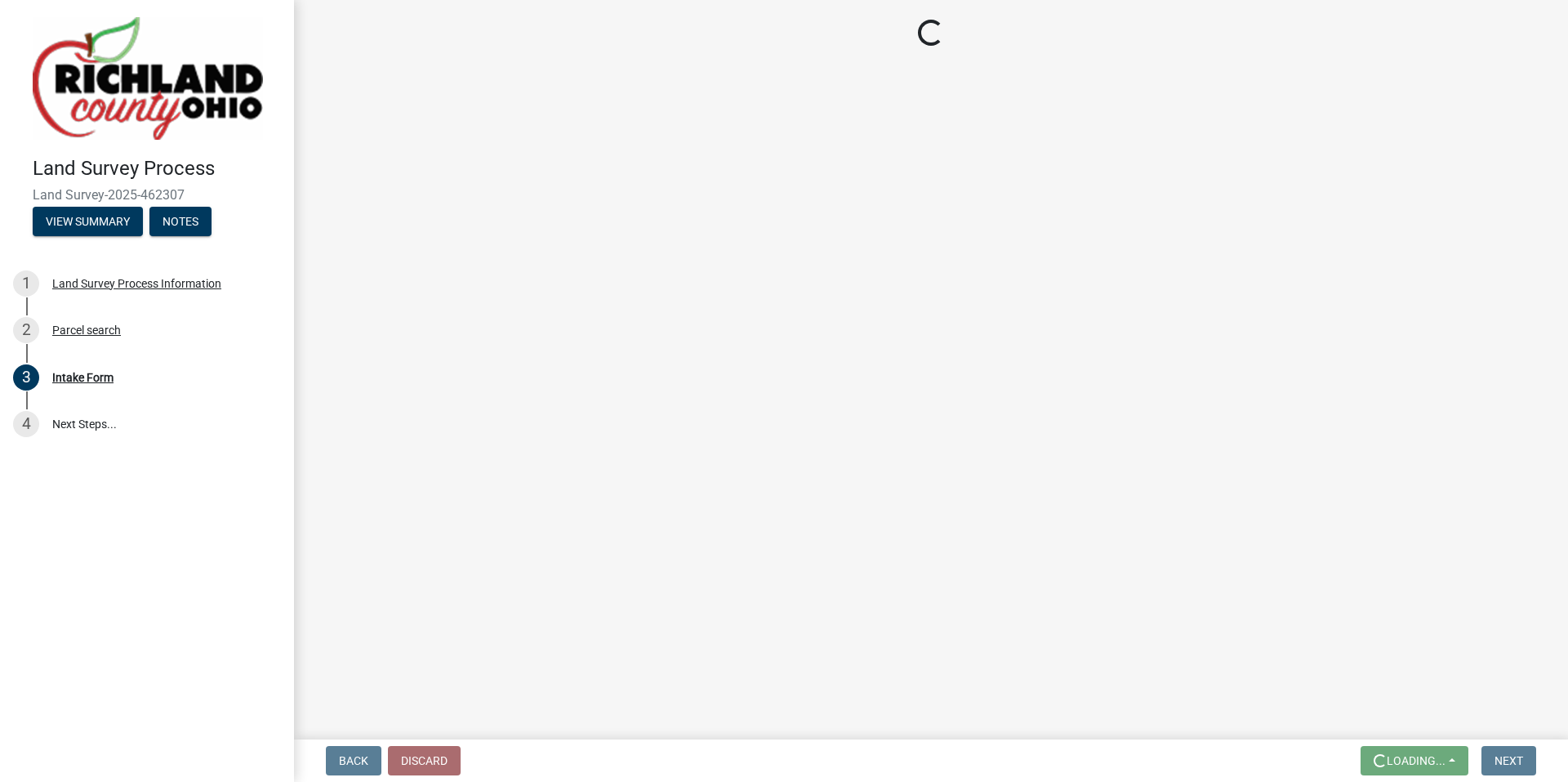
scroll to position [0, 0]
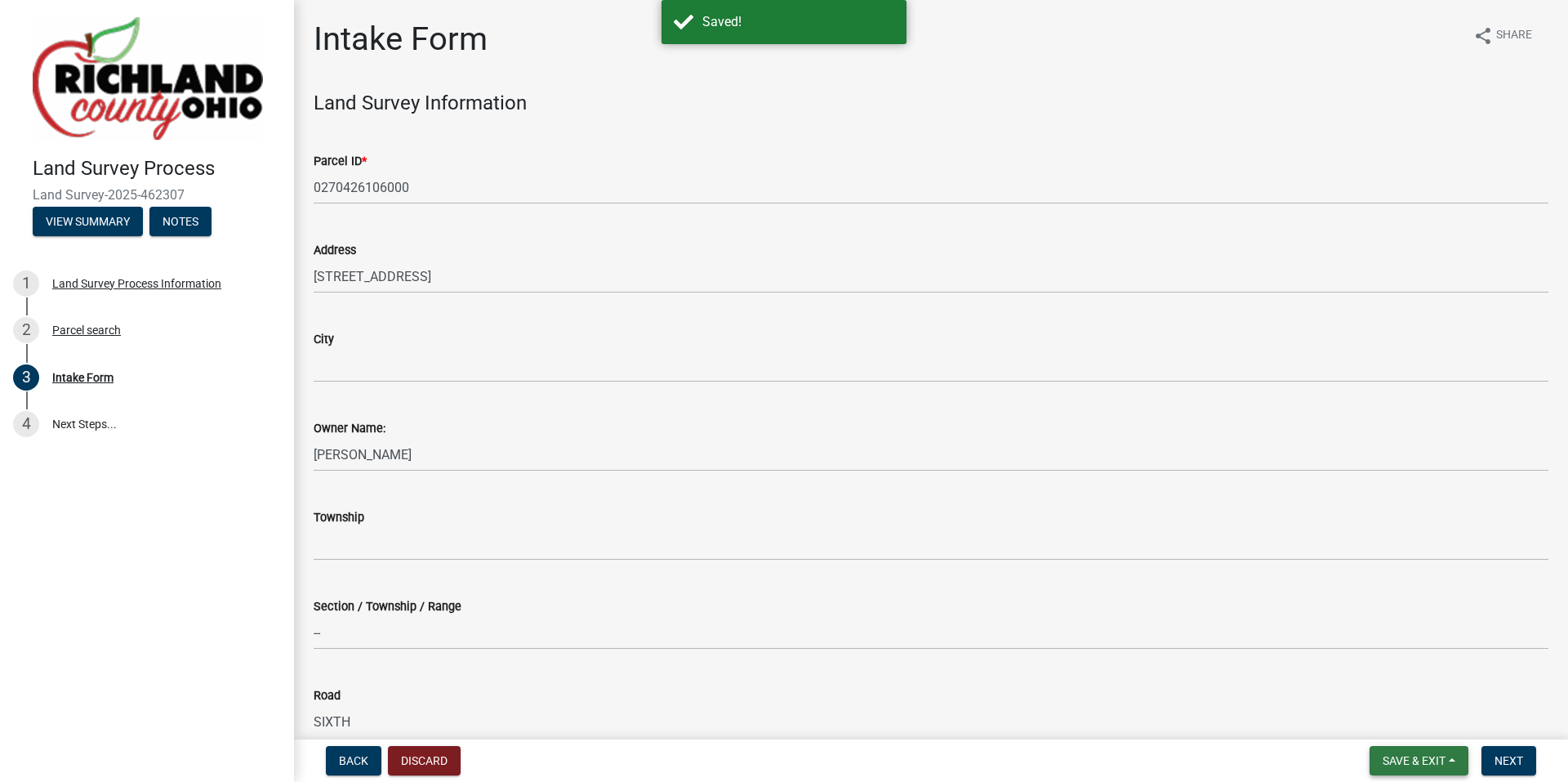
click at [1412, 763] on span "Save & Exit" at bounding box center [1413, 760] width 63 height 13
click at [1507, 763] on span "Next" at bounding box center [1508, 760] width 28 height 13
click at [1507, 762] on span "Next" at bounding box center [1508, 760] width 28 height 13
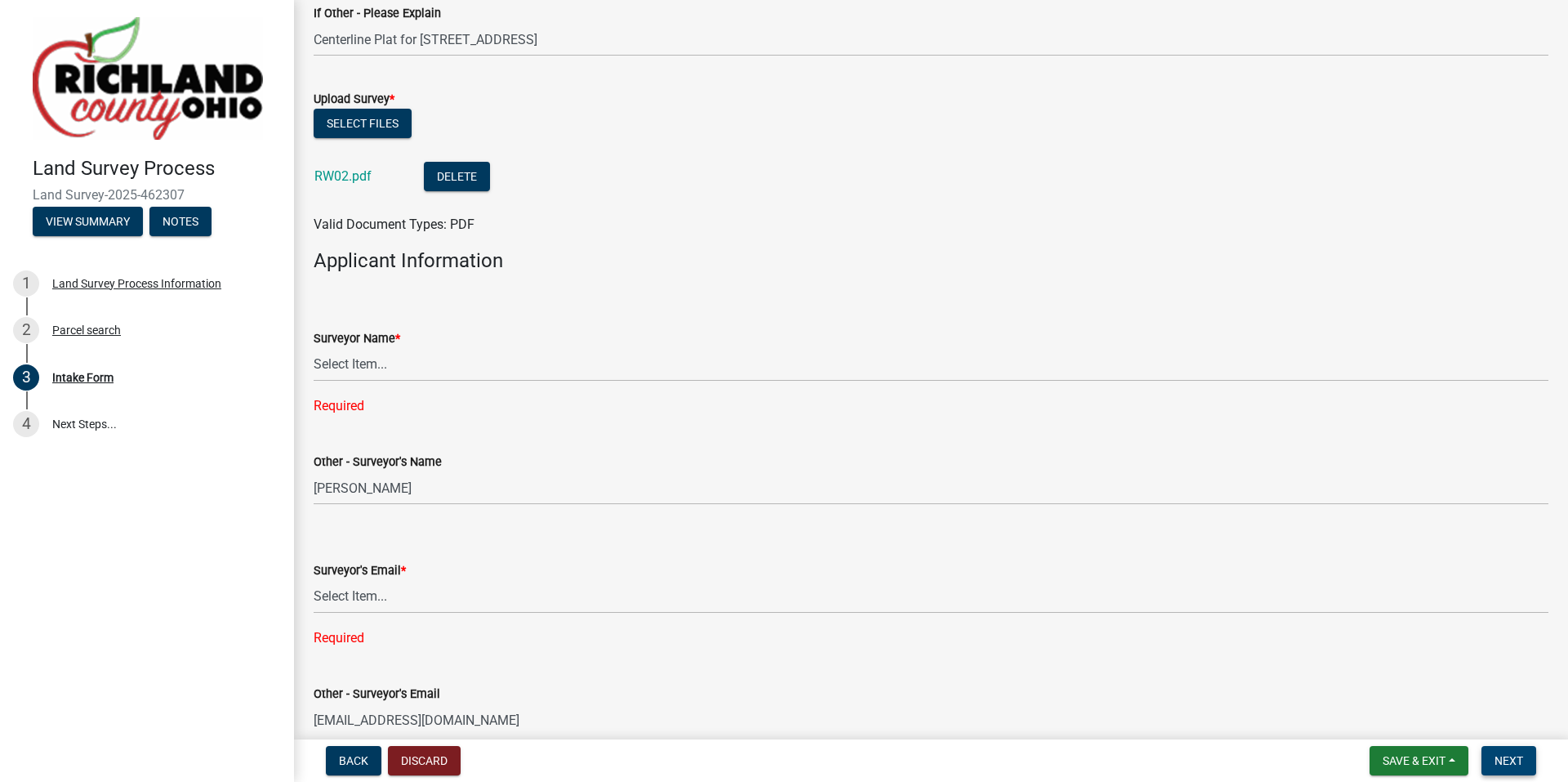
scroll to position [1062, 0]
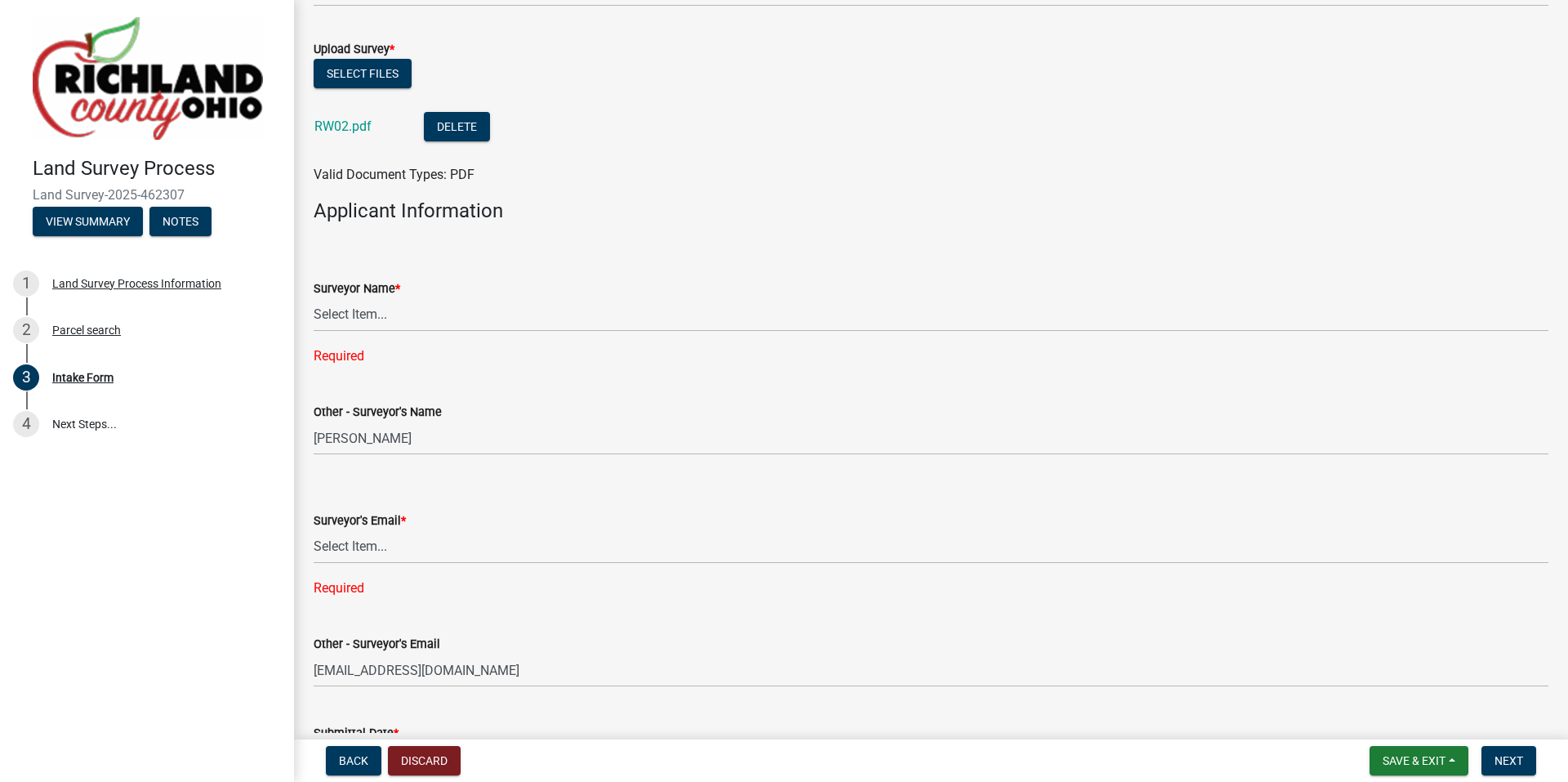
click at [393, 360] on div "Required" at bounding box center [930, 356] width 1235 height 20
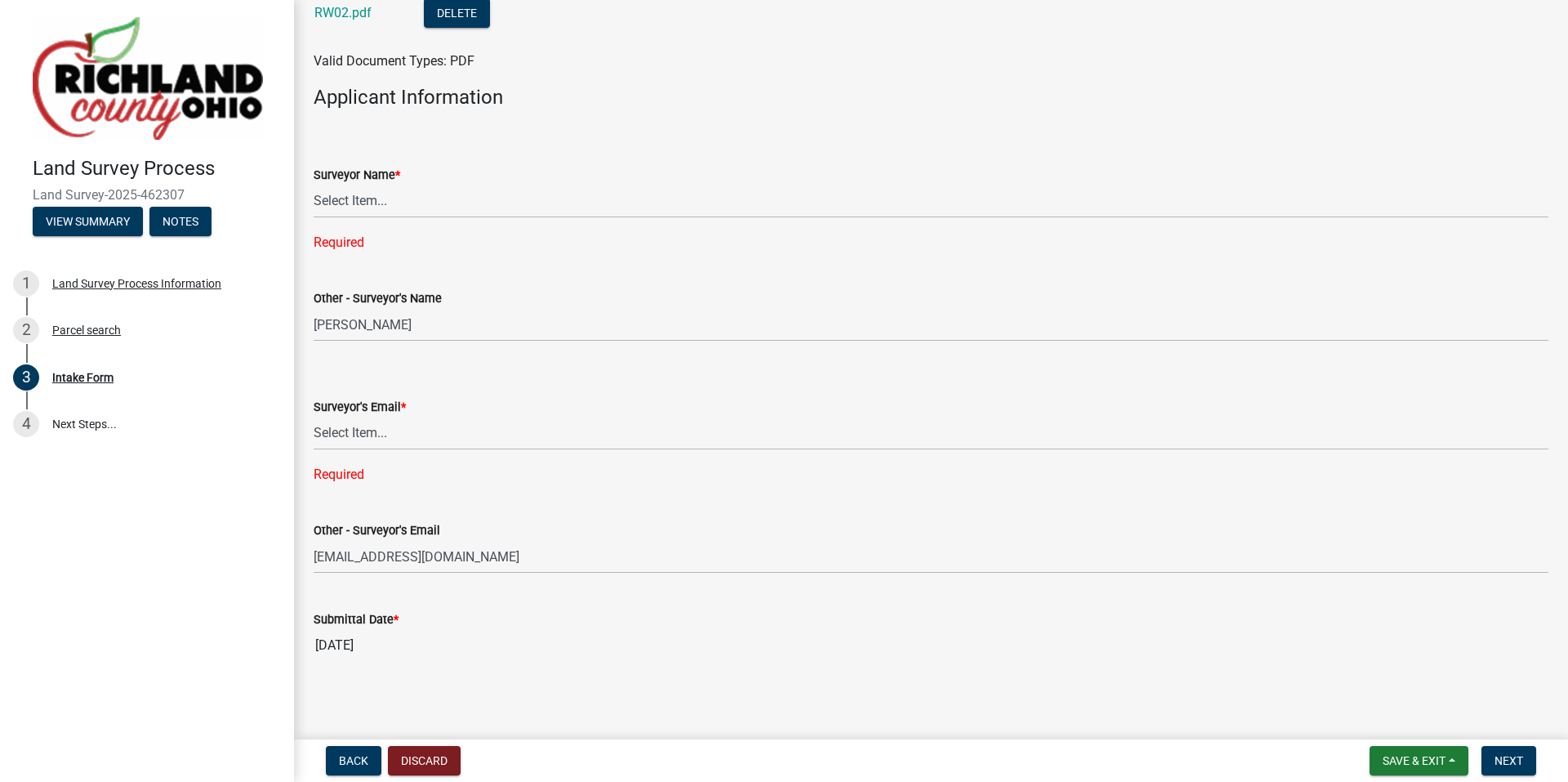
scroll to position [1181, 0]
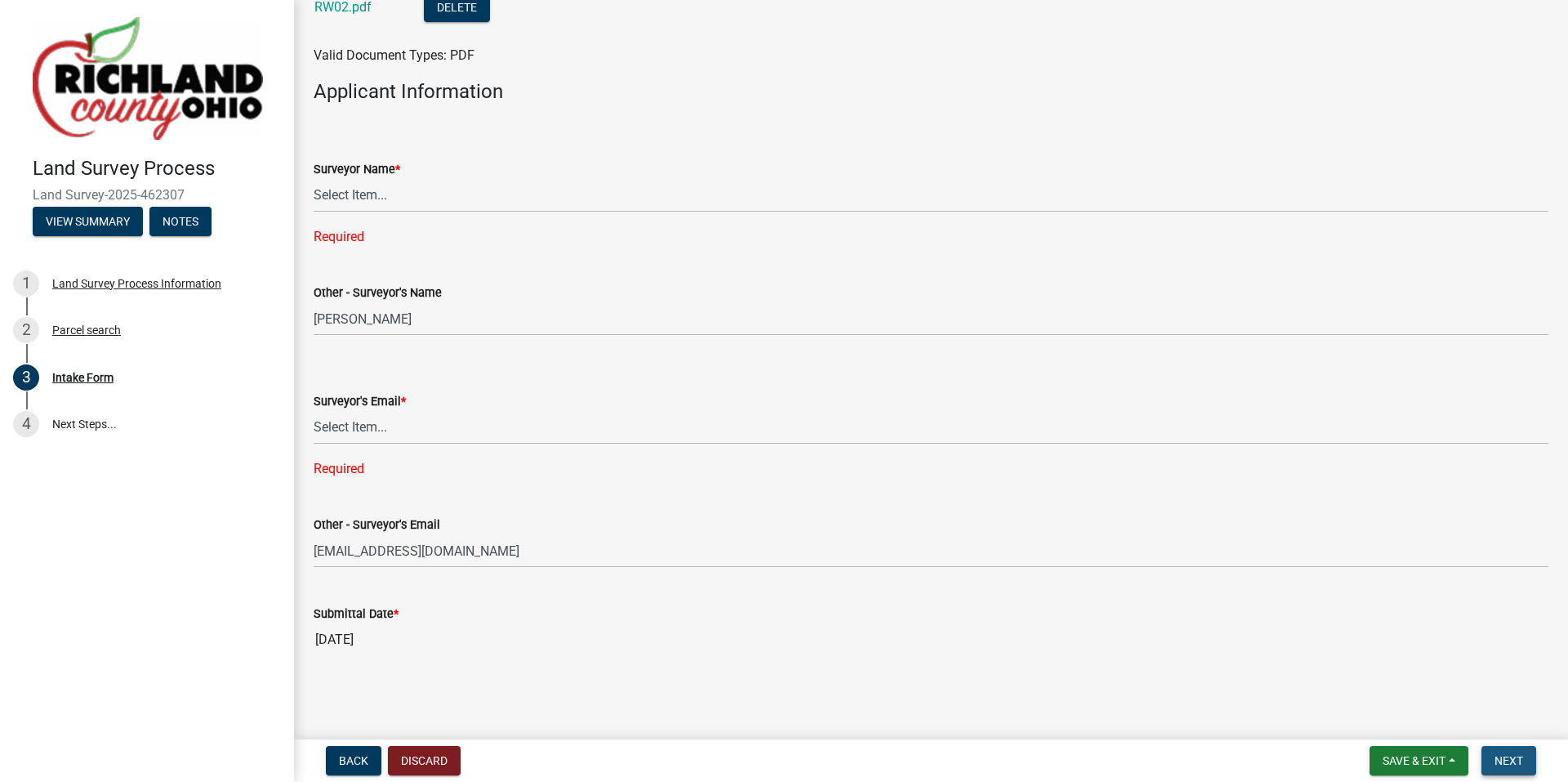
click at [1502, 760] on span "Next" at bounding box center [1508, 760] width 28 height 13
click at [336, 473] on div "Required" at bounding box center [930, 469] width 1235 height 20
click at [371, 467] on div "Required" at bounding box center [930, 469] width 1235 height 20
click at [362, 468] on div "Required" at bounding box center [930, 469] width 1235 height 20
click at [370, 468] on div "Required" at bounding box center [930, 469] width 1235 height 20
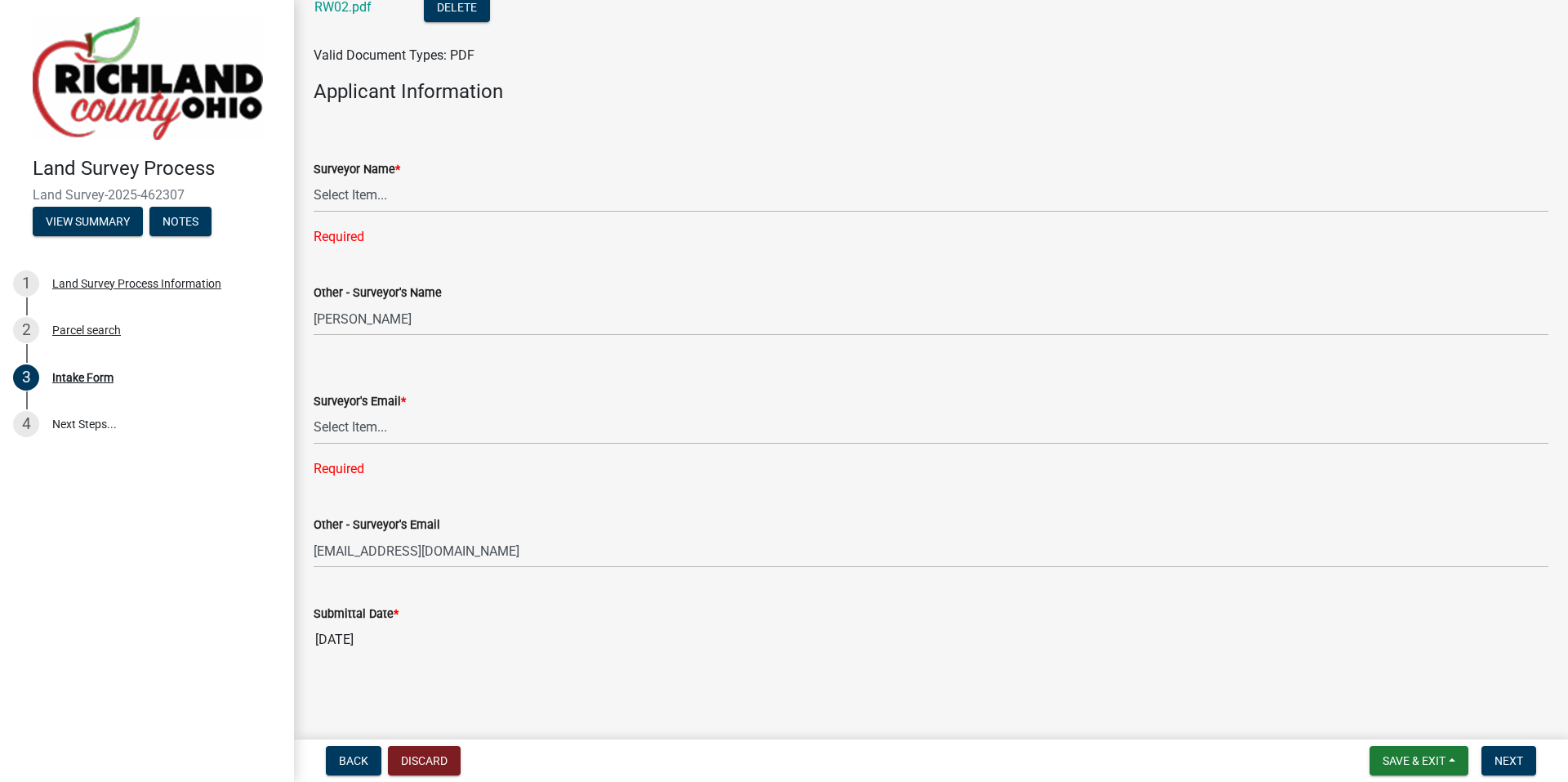
click at [352, 249] on wm-data-entity-input "Surveyor Name * Select Item... [PERSON_NAME], [PERSON_NAME], [PERSON_NAME], [PE…" at bounding box center [930, 188] width 1235 height 143
click at [361, 233] on div "Required" at bounding box center [930, 237] width 1235 height 20
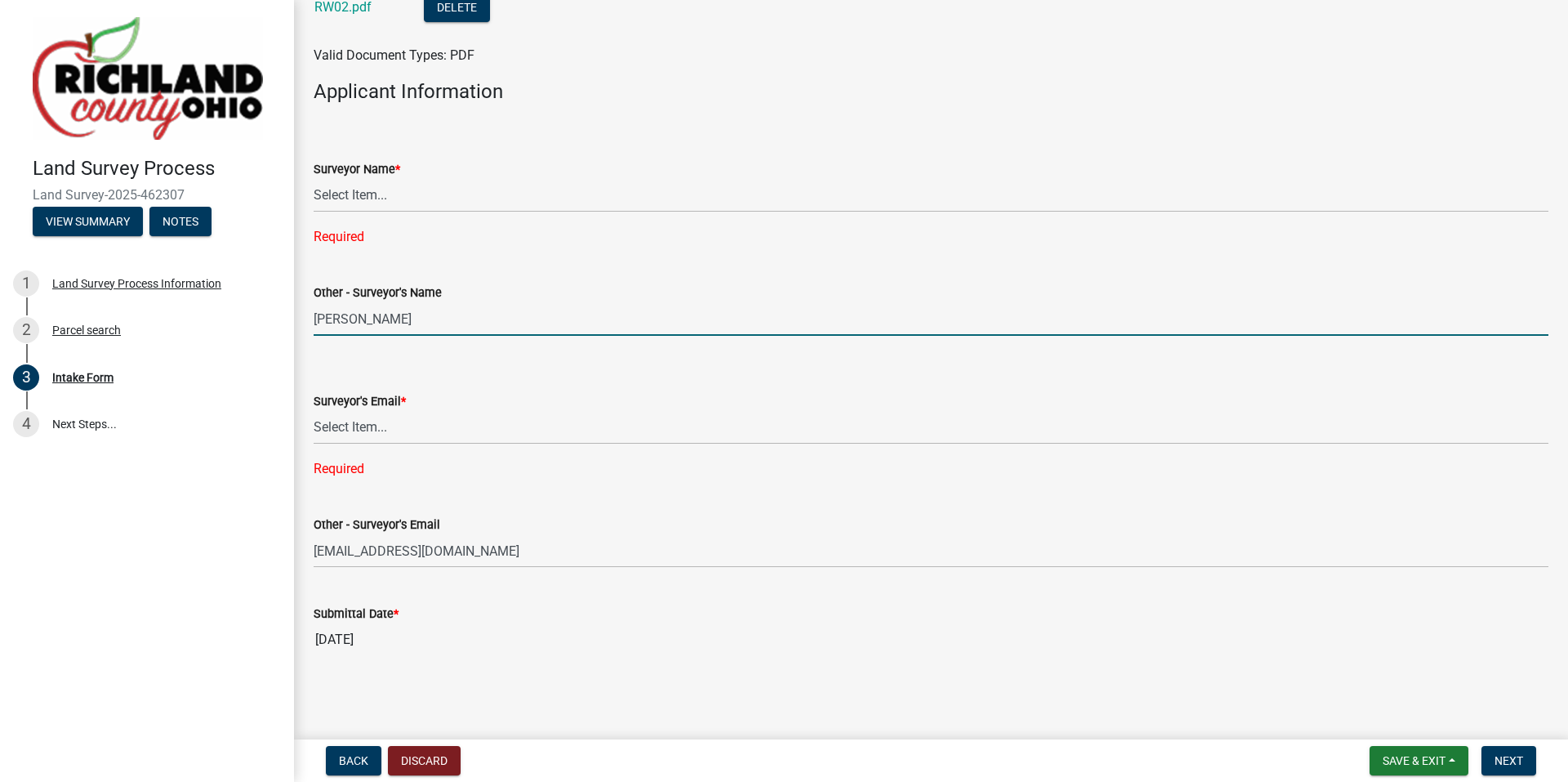
click at [364, 314] on input "[PERSON_NAME]" at bounding box center [930, 319] width 1235 height 34
click at [362, 314] on input "[PERSON_NAME]" at bounding box center [930, 319] width 1235 height 34
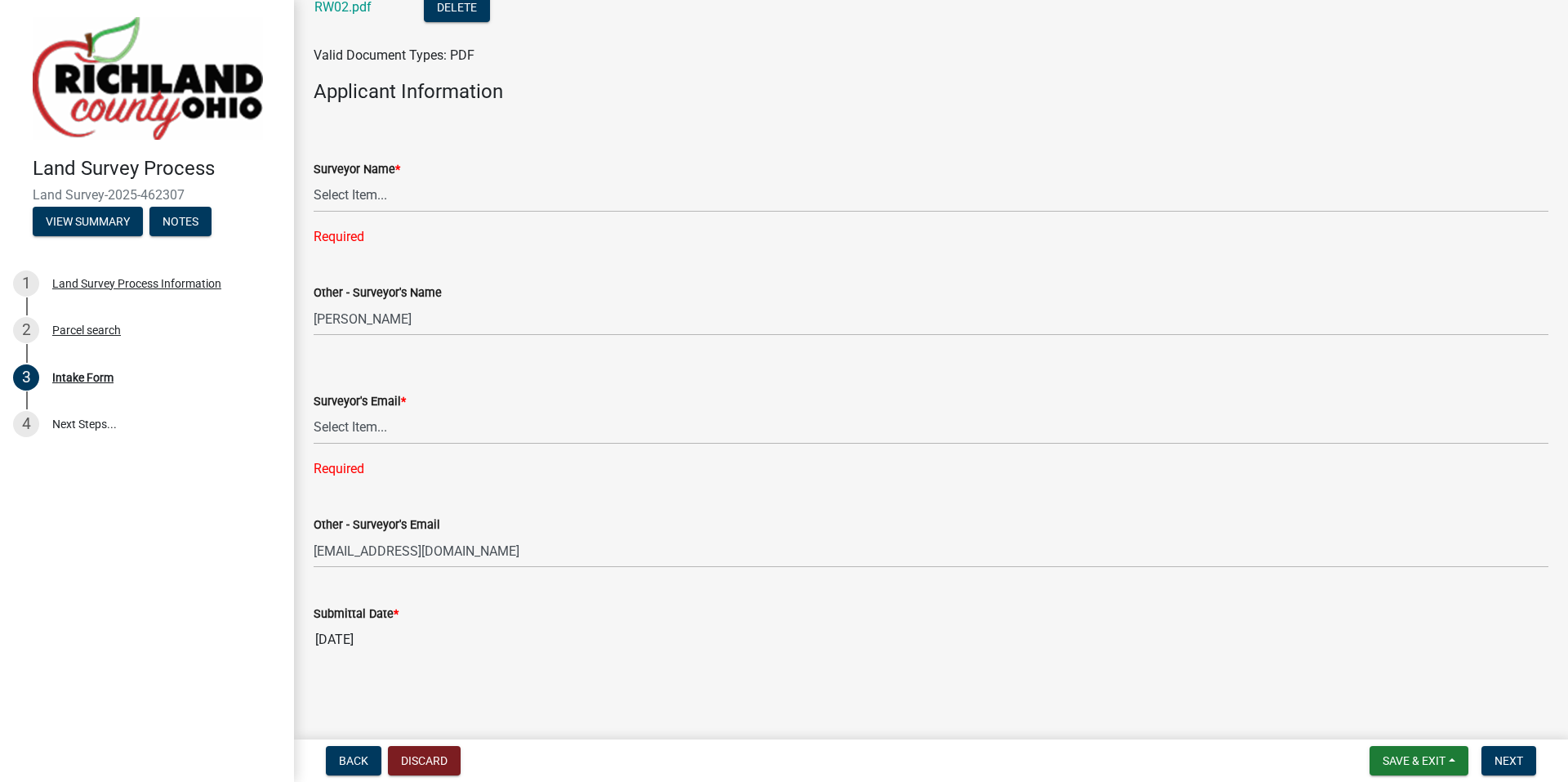
click at [360, 236] on div "Required" at bounding box center [930, 237] width 1235 height 20
click at [364, 232] on div "Required" at bounding box center [930, 237] width 1235 height 20
click at [1440, 758] on span "Save & Exit" at bounding box center [1413, 760] width 63 height 13
click at [1399, 718] on button "Save & Exit" at bounding box center [1402, 717] width 130 height 39
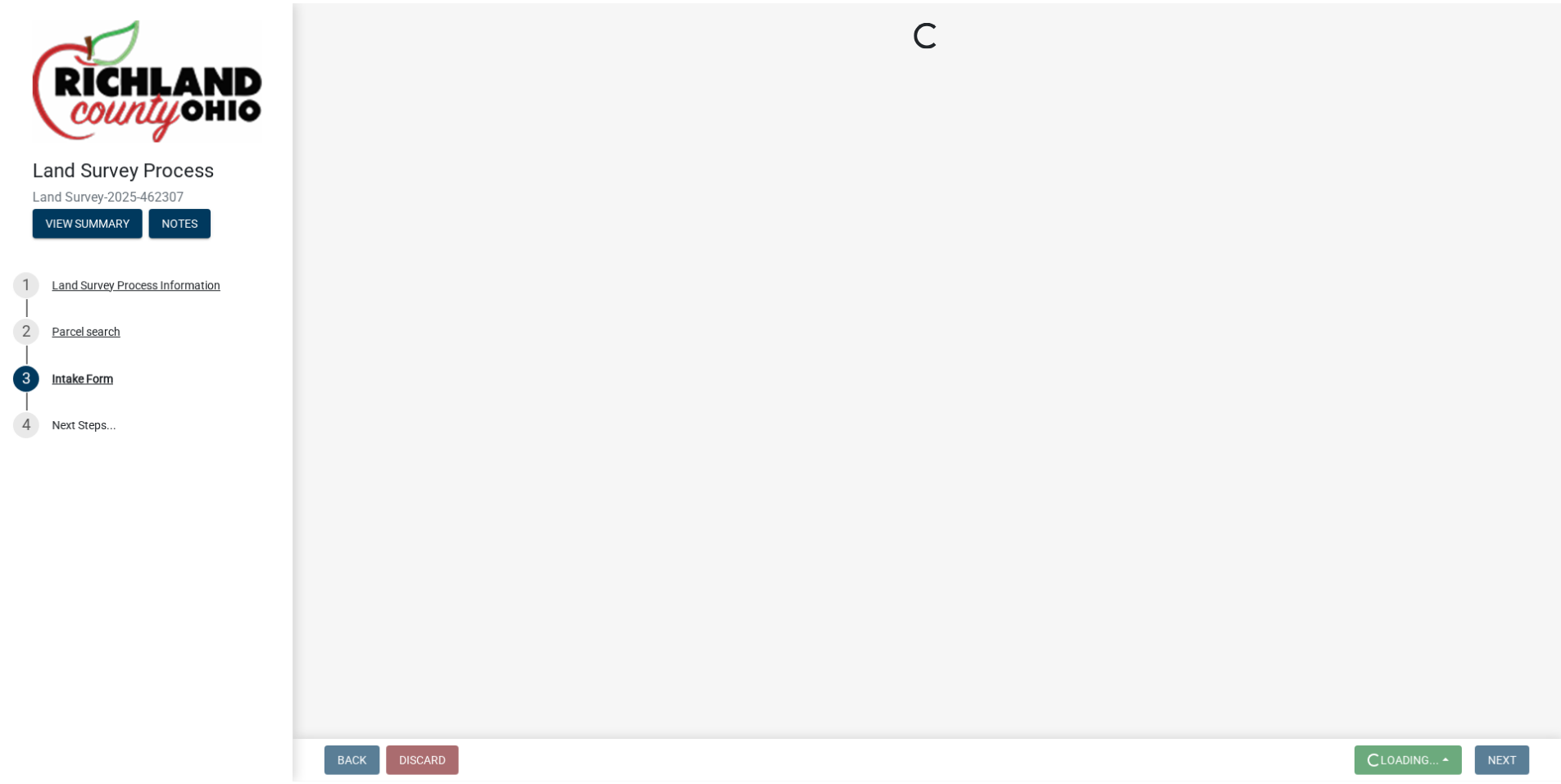
scroll to position [0, 0]
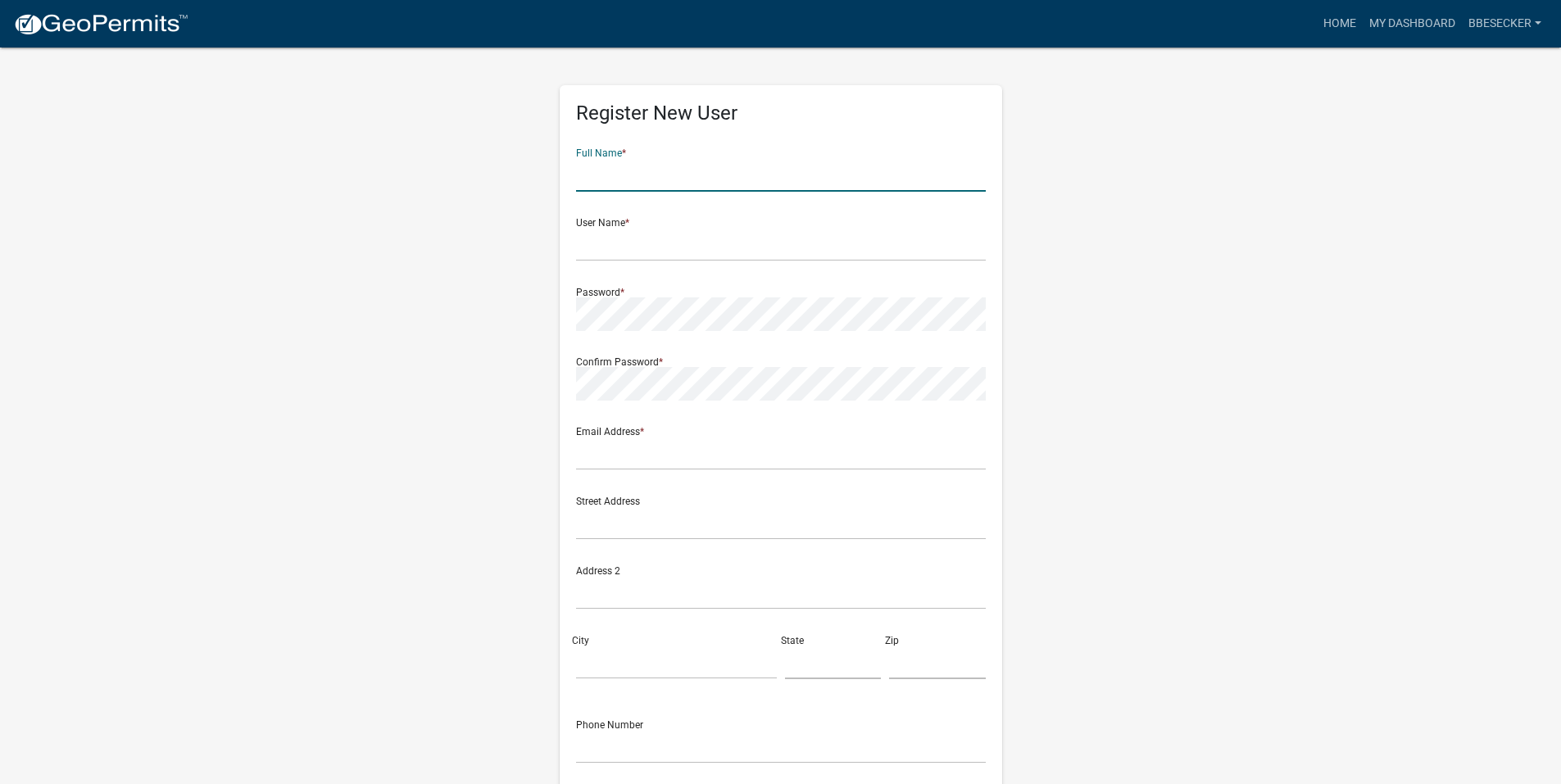
click at [660, 175] on input "text" at bounding box center [780, 175] width 409 height 34
type input "[PERSON_NAME]"
type input "[EMAIL_ADDRESS][DOMAIN_NAME]"
type input "[STREET_ADDRESS]"
type input "[GEOGRAPHIC_DATA]"
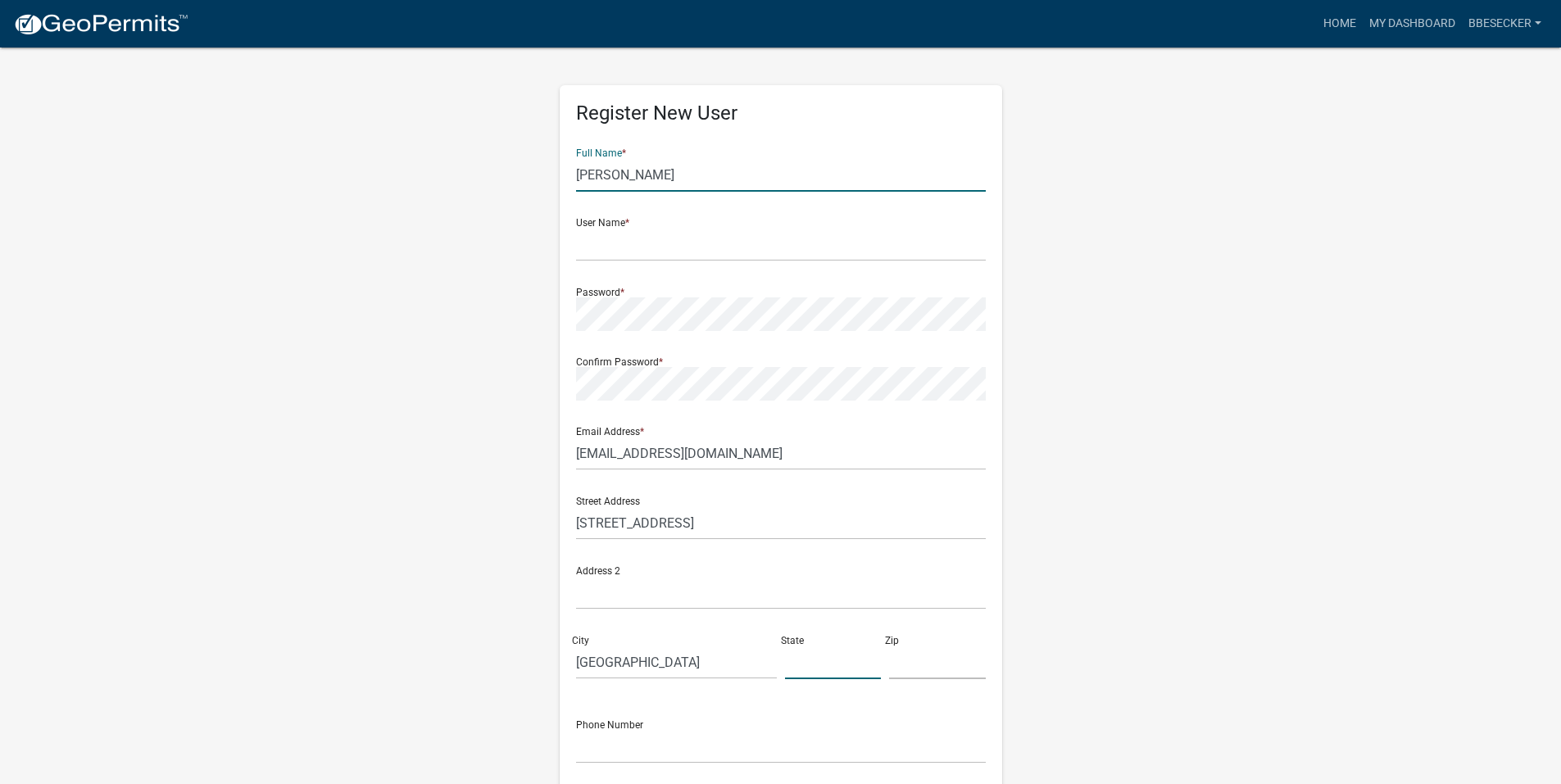
type input "[US_STATE]"
type input "44902"
type input "4195240074"
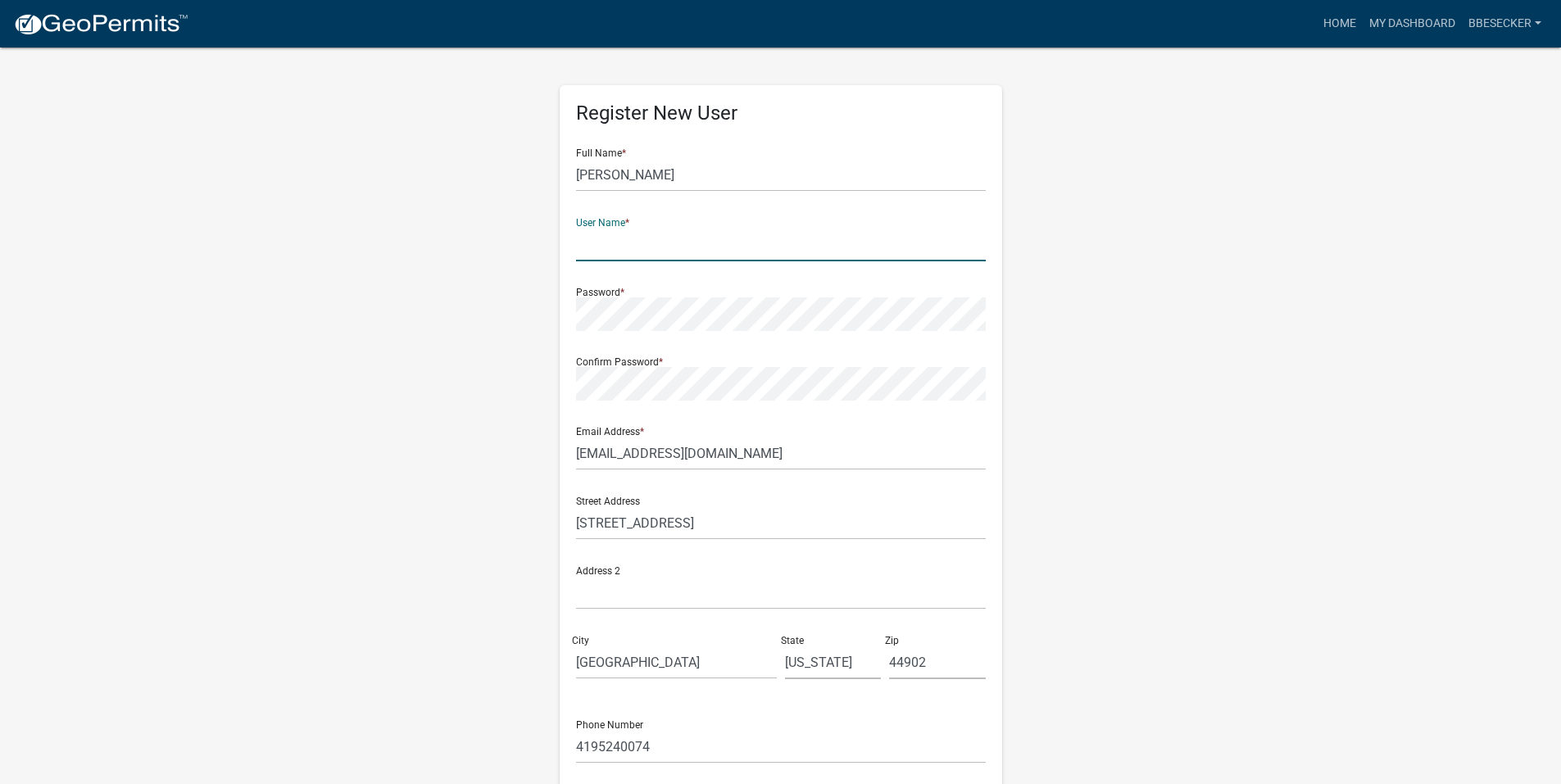
click at [671, 245] on input "text" at bounding box center [780, 244] width 409 height 34
type input "BBesecker"
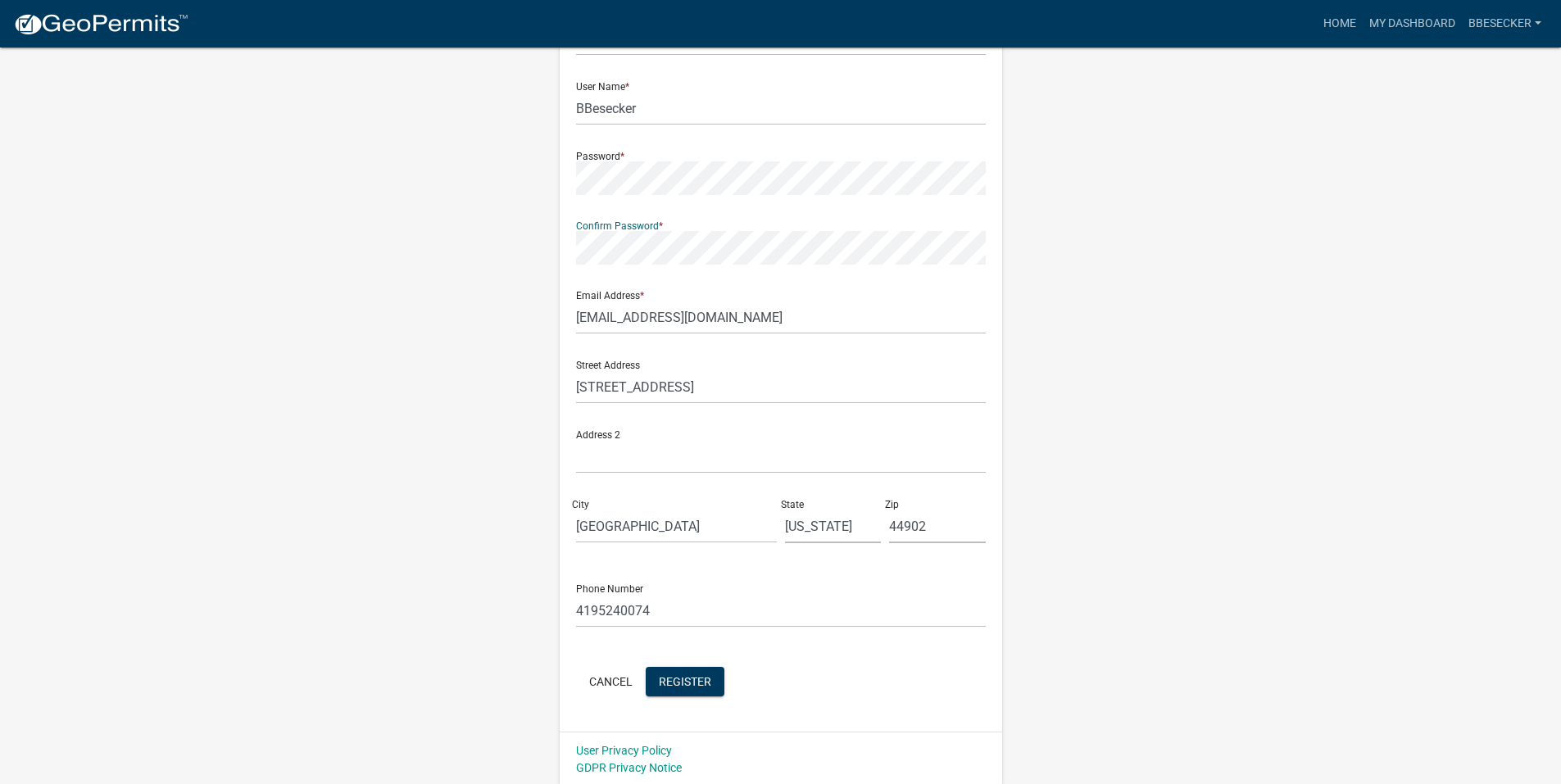
scroll to position [138, 0]
click at [682, 676] on span "Register" at bounding box center [685, 678] width 52 height 13
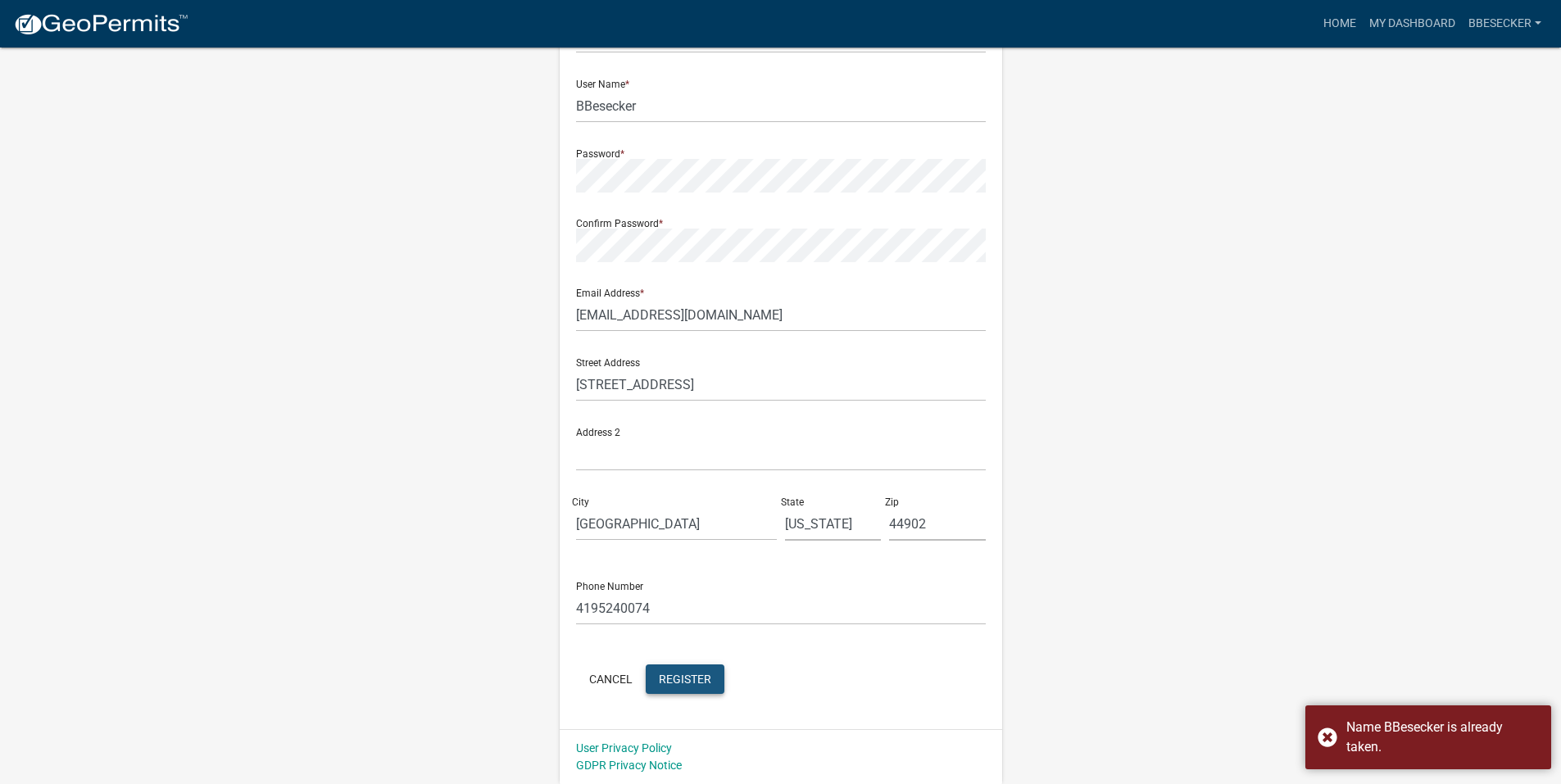
click at [684, 683] on span "Register" at bounding box center [685, 678] width 52 height 13
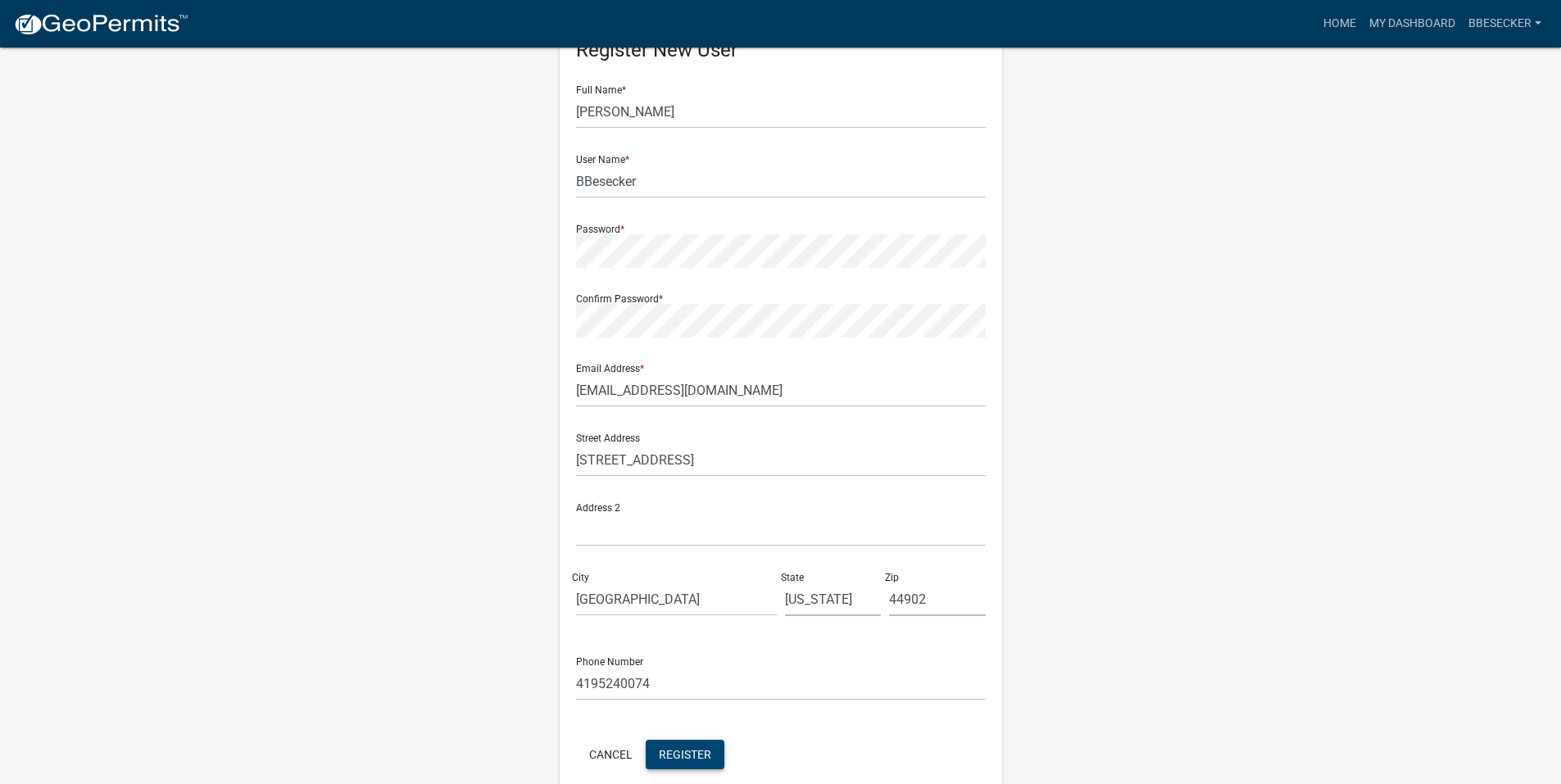
scroll to position [0, 0]
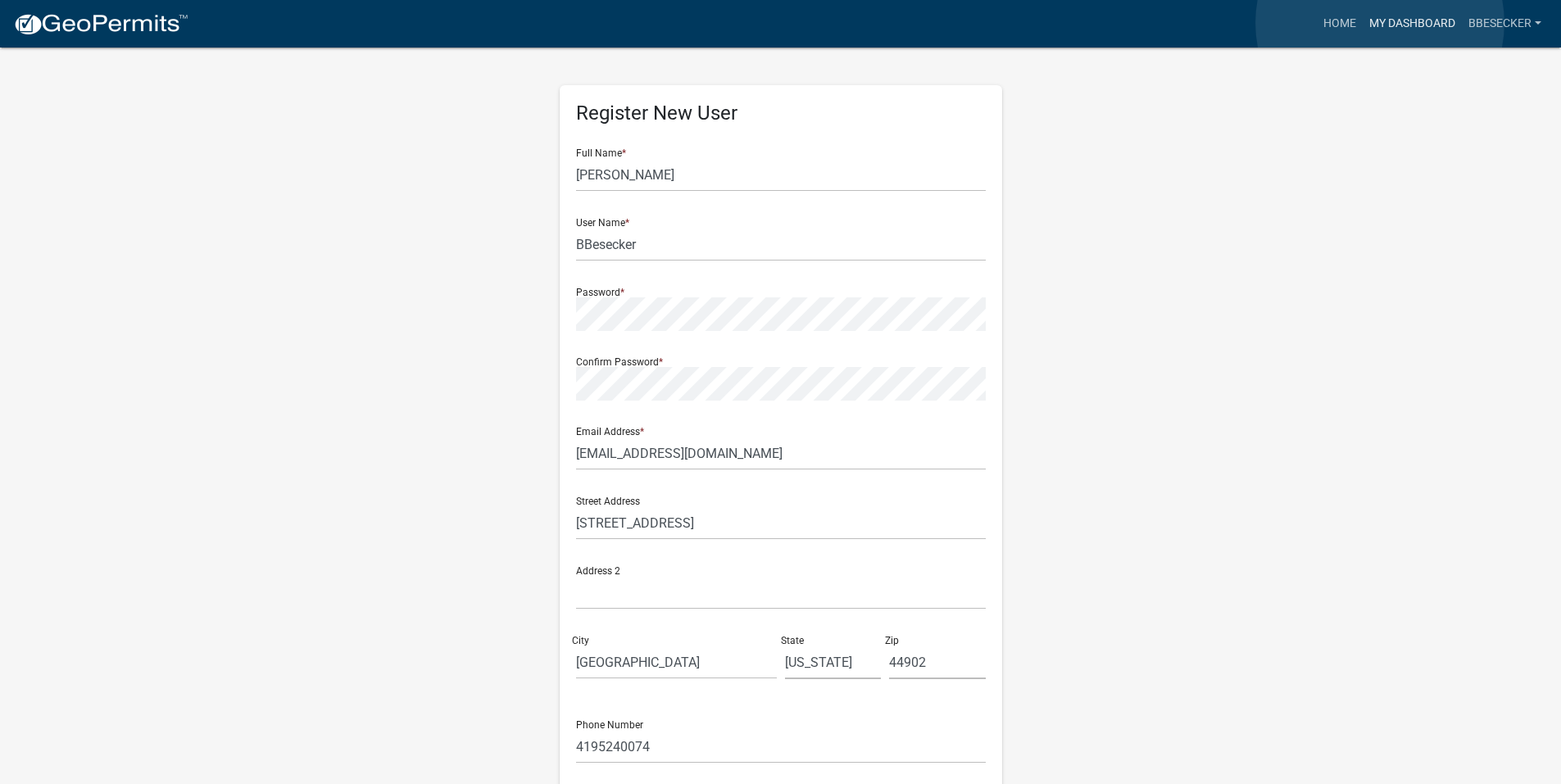
click at [1379, 23] on link "My Dashboard" at bounding box center [1412, 24] width 99 height 31
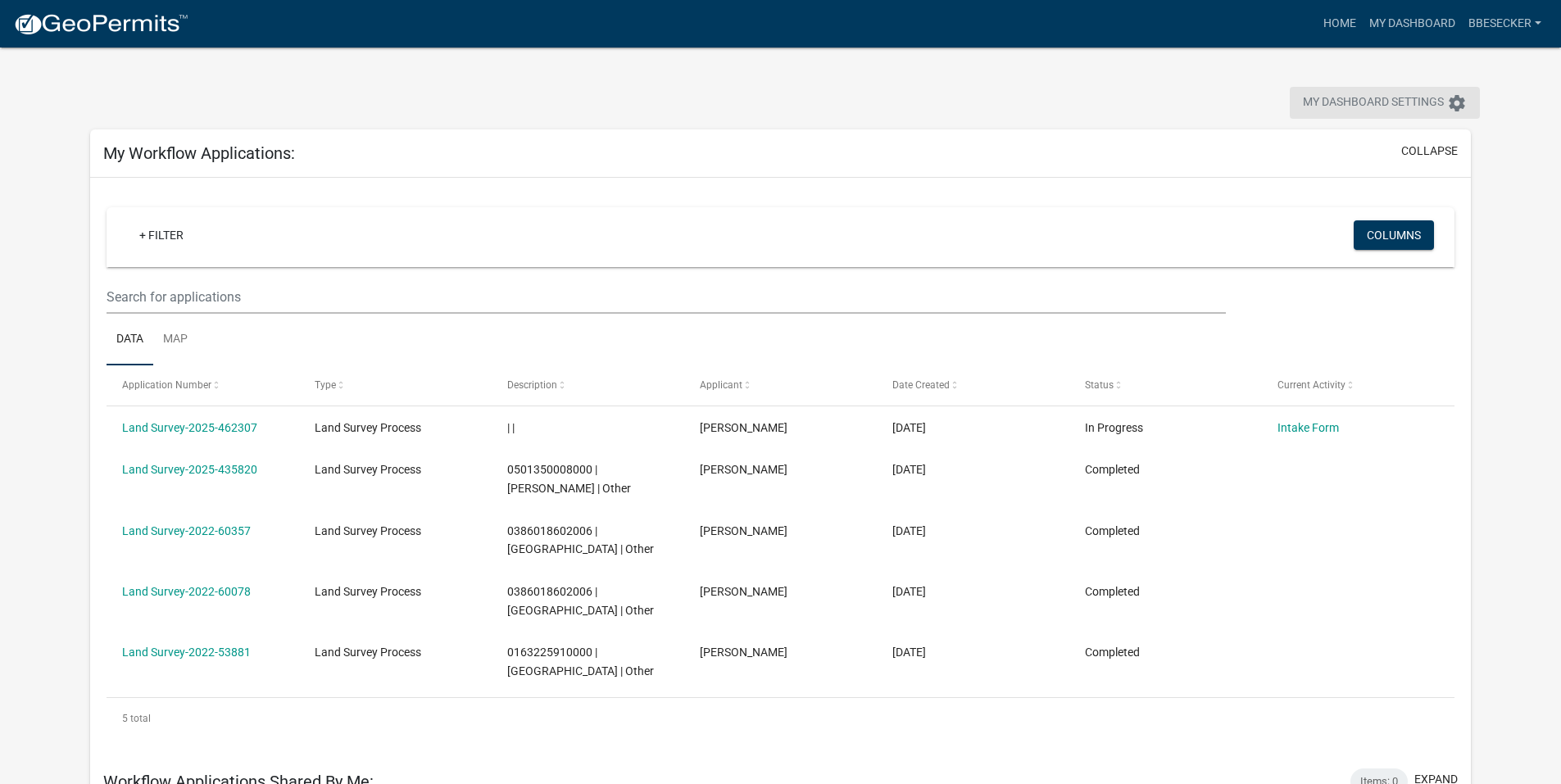
click at [1439, 104] on span "My Dashboard Settings" at bounding box center [1373, 103] width 141 height 20
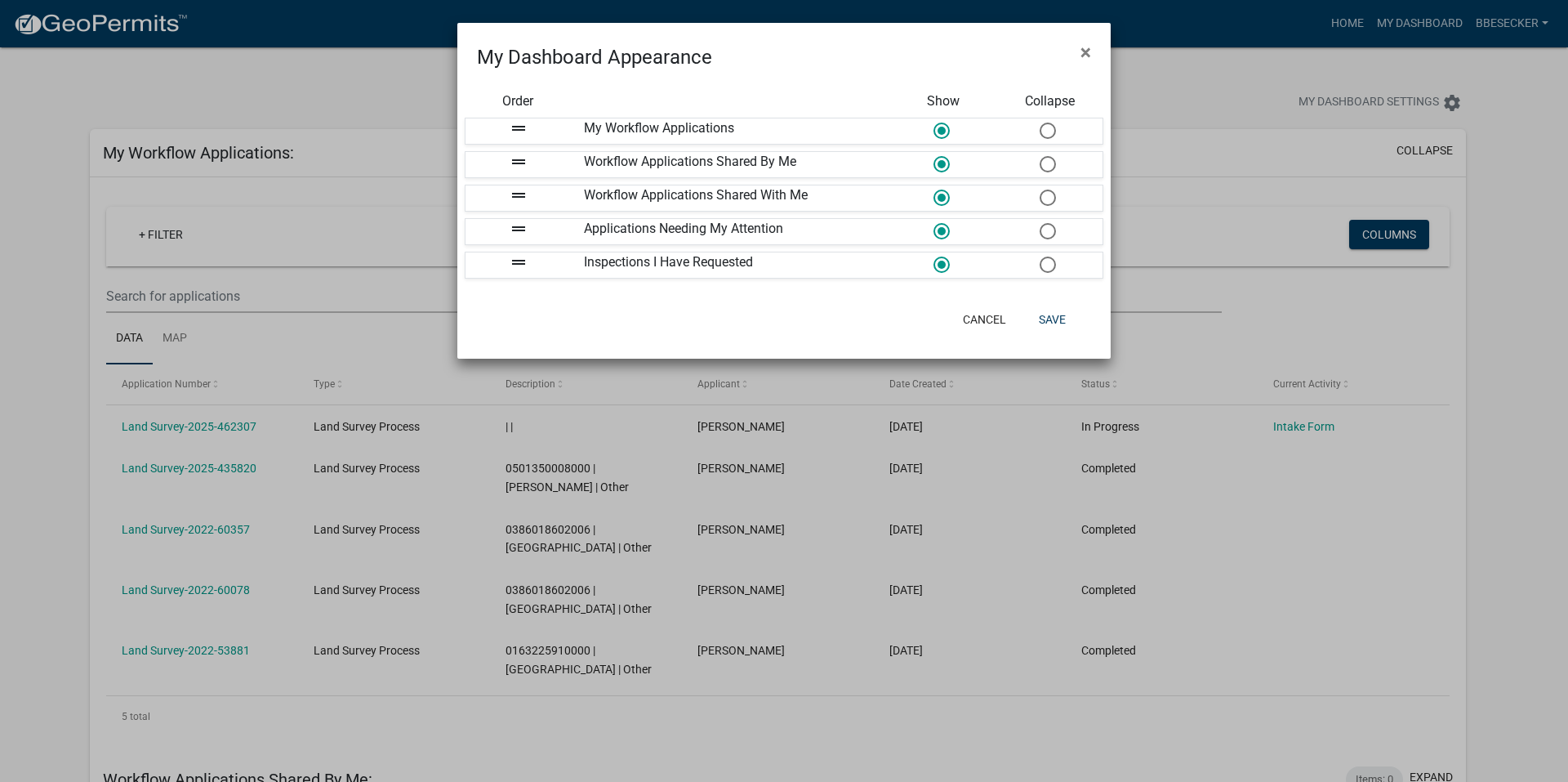
click at [1497, 297] on ngb-modal-window "My Dashboard Appearance × Order Show Collapse drag_handle My Workflow Applicati…" at bounding box center [784, 391] width 1568 height 782
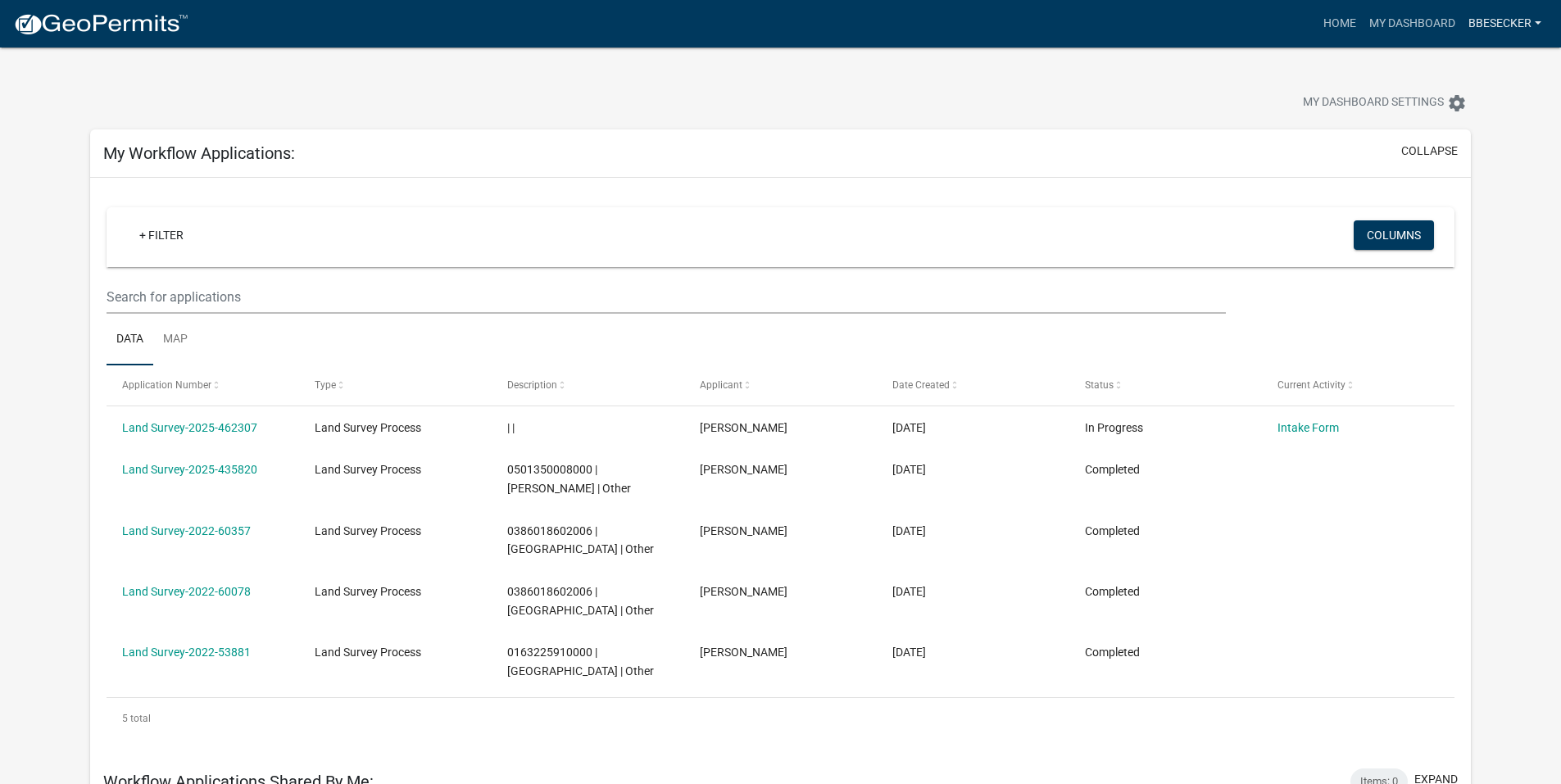
click at [1509, 24] on link "bbesecker" at bounding box center [1504, 24] width 86 height 31
click at [1488, 63] on link "Account" at bounding box center [1481, 67] width 131 height 39
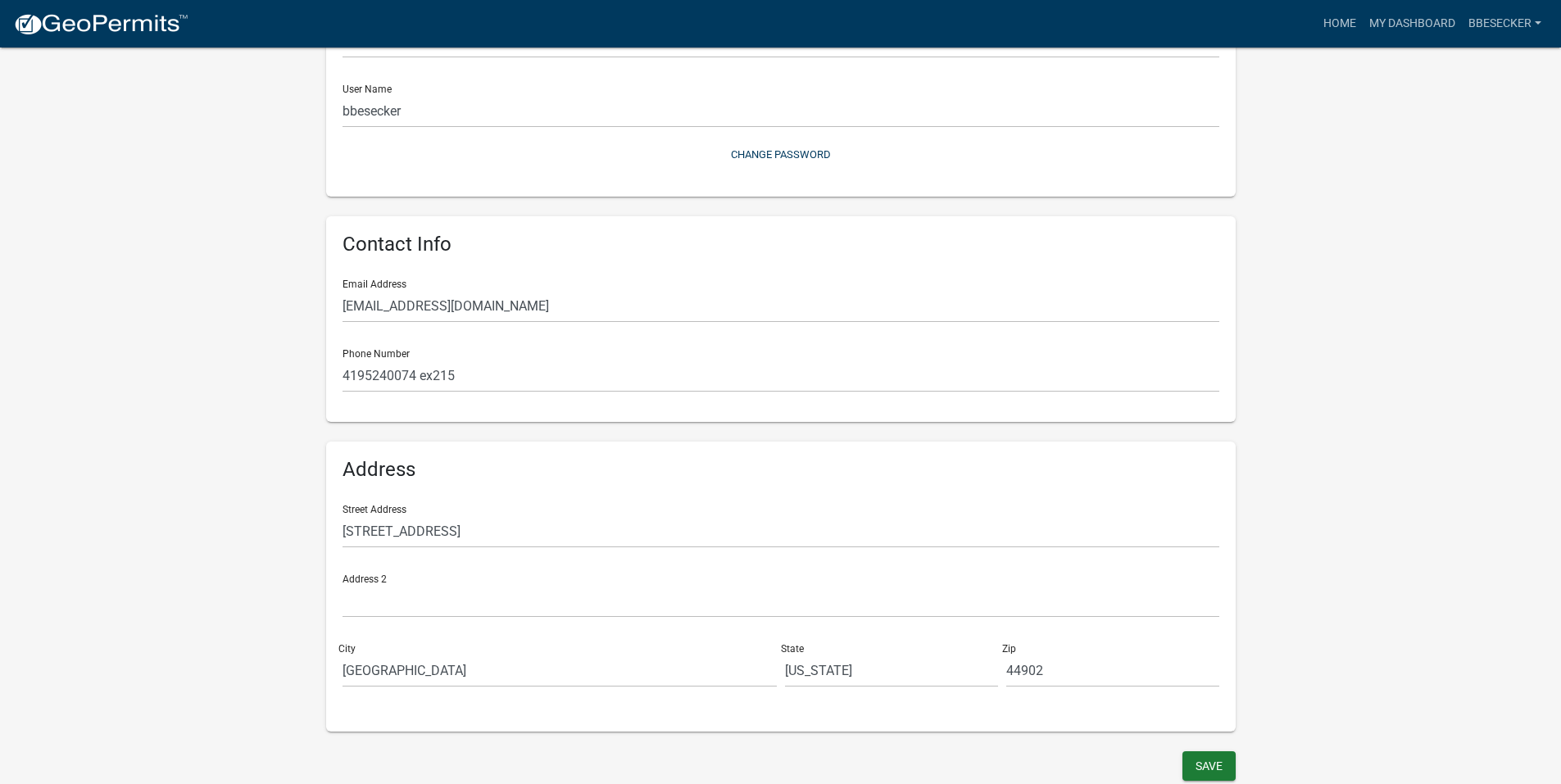
scroll to position [170, 0]
click at [510, 304] on input "[EMAIL_ADDRESS][DOMAIN_NAME]" at bounding box center [780, 305] width 876 height 34
drag, startPoint x: 539, startPoint y: 304, endPoint x: 415, endPoint y: 303, distance: 124.0
click at [415, 303] on input "[EMAIL_ADDRESS][DOMAIN_NAME]" at bounding box center [780, 305] width 876 height 34
type input "[EMAIL_ADDRESS][DOMAIN_NAME]"
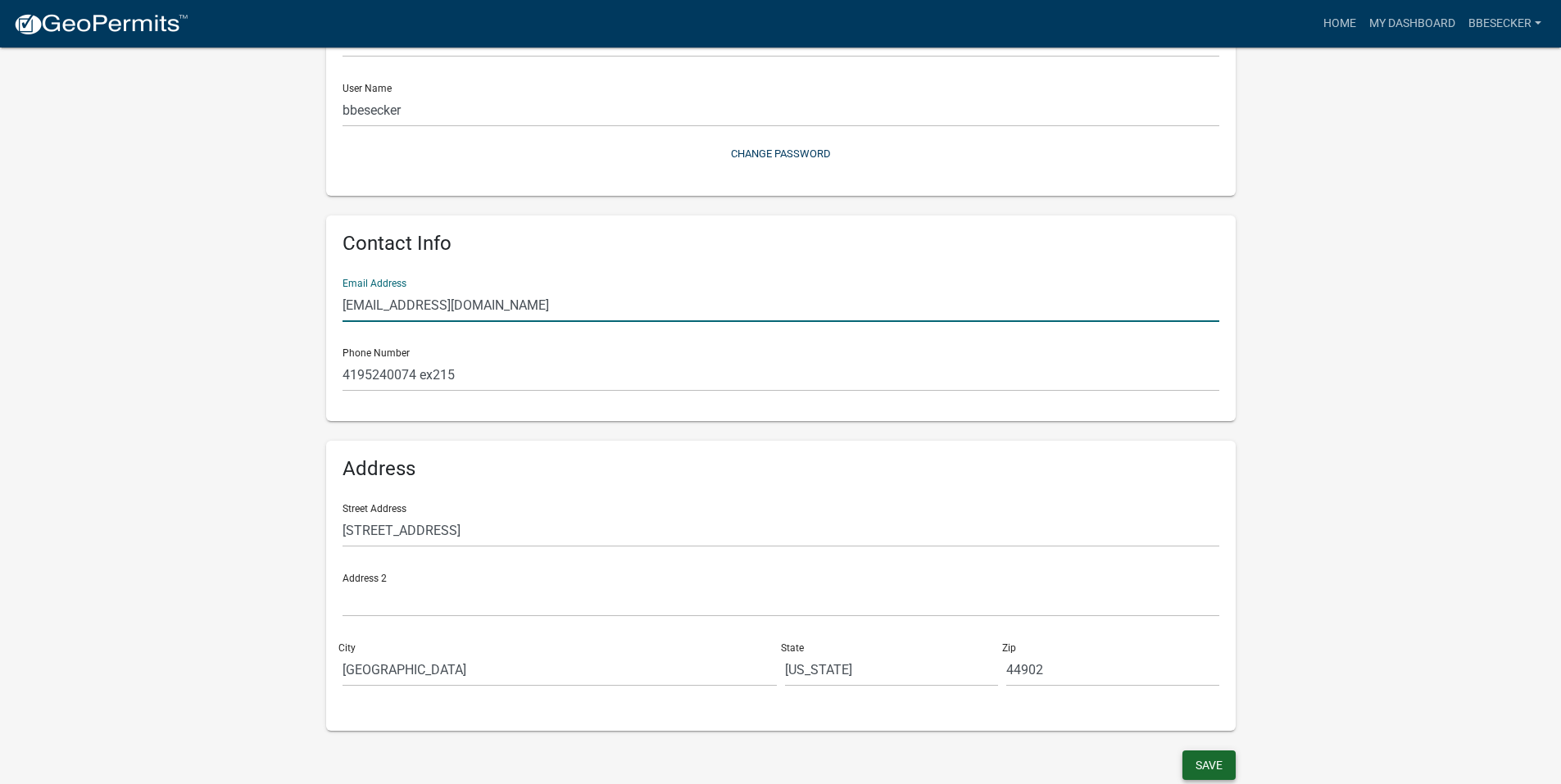
click at [1212, 763] on button "Save" at bounding box center [1208, 765] width 53 height 29
